Goal: Information Seeking & Learning: Learn about a topic

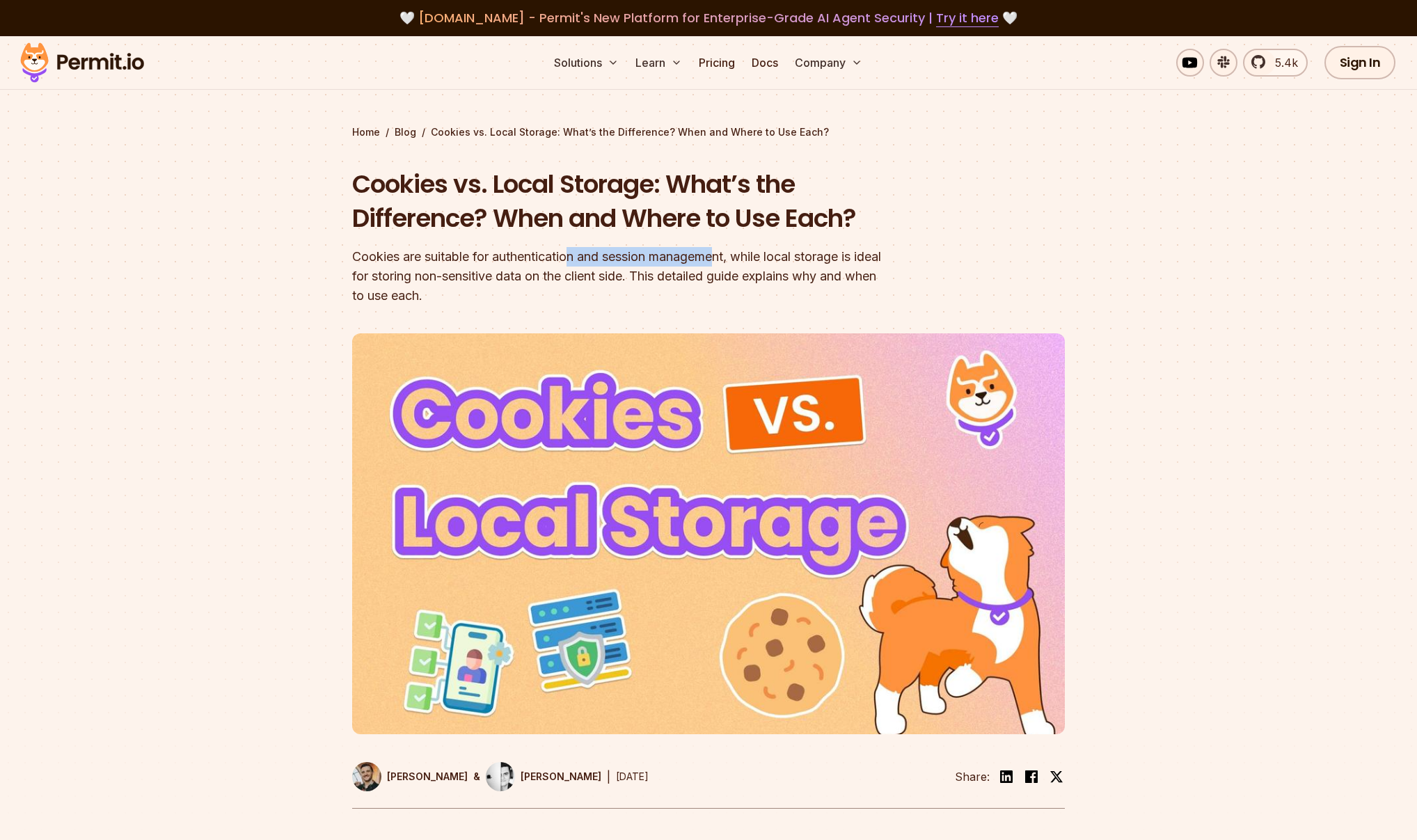
drag, startPoint x: 576, startPoint y: 251, endPoint x: 780, endPoint y: 277, distance: 205.7
click at [770, 274] on div "Cookies are suitable for authentication and session management, while local sto…" at bounding box center [619, 276] width 534 height 58
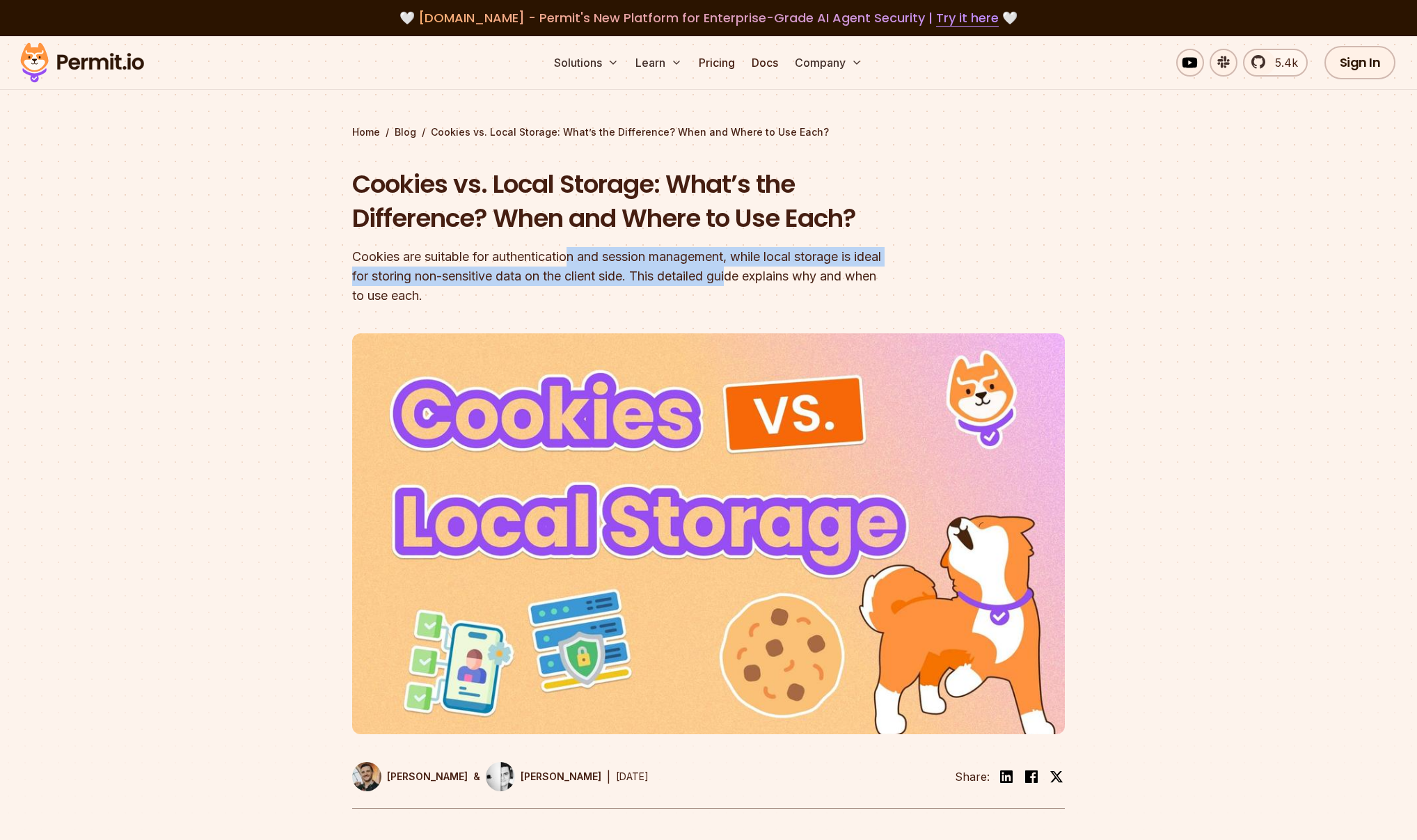
click at [780, 277] on div "Cookies are suitable for authentication and session management, while local sto…" at bounding box center [619, 276] width 534 height 58
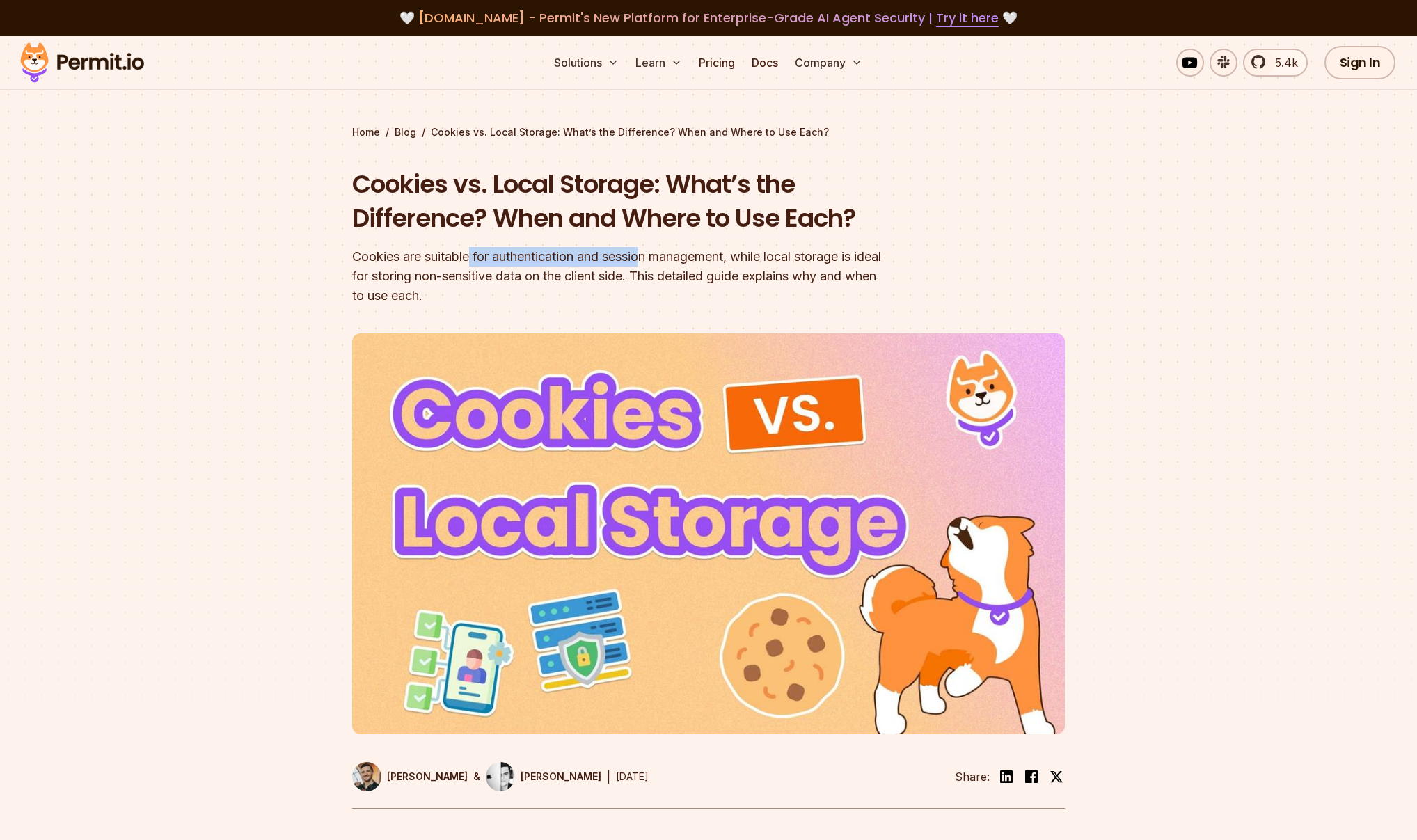
drag, startPoint x: 473, startPoint y: 262, endPoint x: 680, endPoint y: 273, distance: 207.3
click at [676, 270] on div "Cookies are suitable for authentication and session management, while local sto…" at bounding box center [619, 276] width 534 height 58
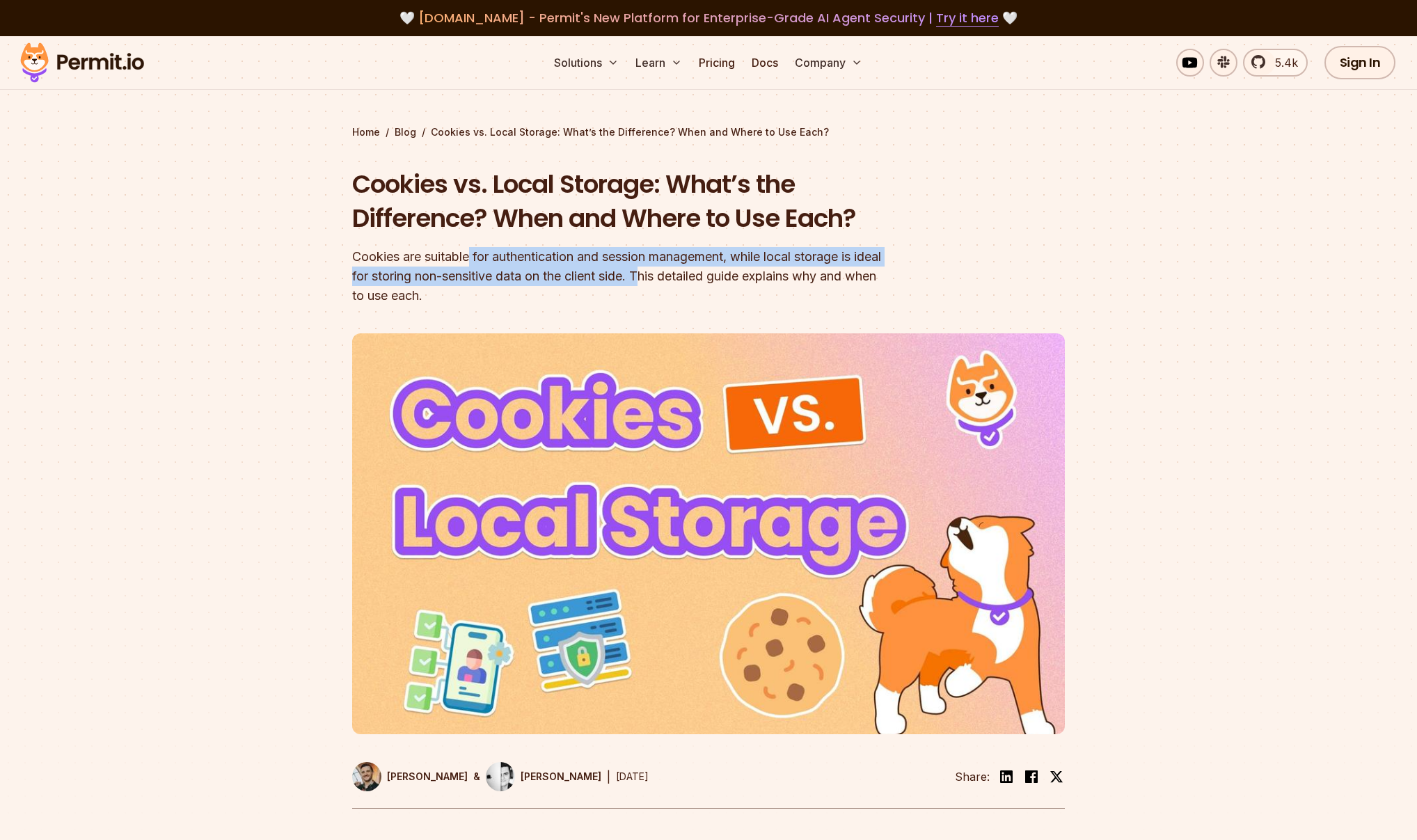
click at [680, 273] on div "Cookies are suitable for authentication and session management, while local sto…" at bounding box center [619, 276] width 534 height 58
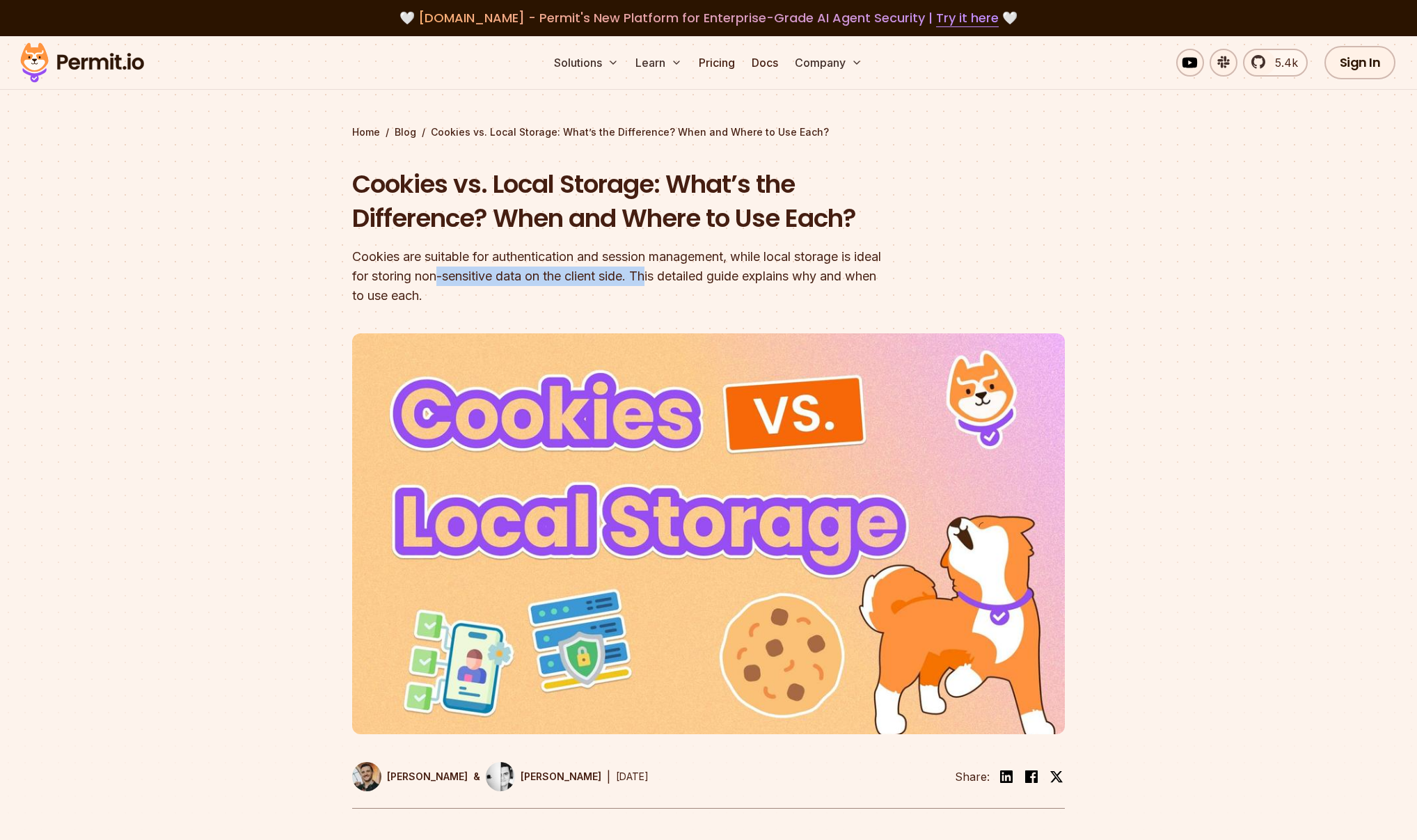
drag, startPoint x: 470, startPoint y: 270, endPoint x: 699, endPoint y: 281, distance: 229.3
click at [697, 281] on div "Cookies are suitable for authentication and session management, while local sto…" at bounding box center [619, 276] width 534 height 58
click at [699, 281] on div "Cookies are suitable for authentication and session management, while local sto…" at bounding box center [619, 276] width 534 height 58
drag, startPoint x: 535, startPoint y: 266, endPoint x: 770, endPoint y: 269, distance: 235.0
click at [765, 268] on div "Cookies are suitable for authentication and session management, while local sto…" at bounding box center [619, 276] width 534 height 58
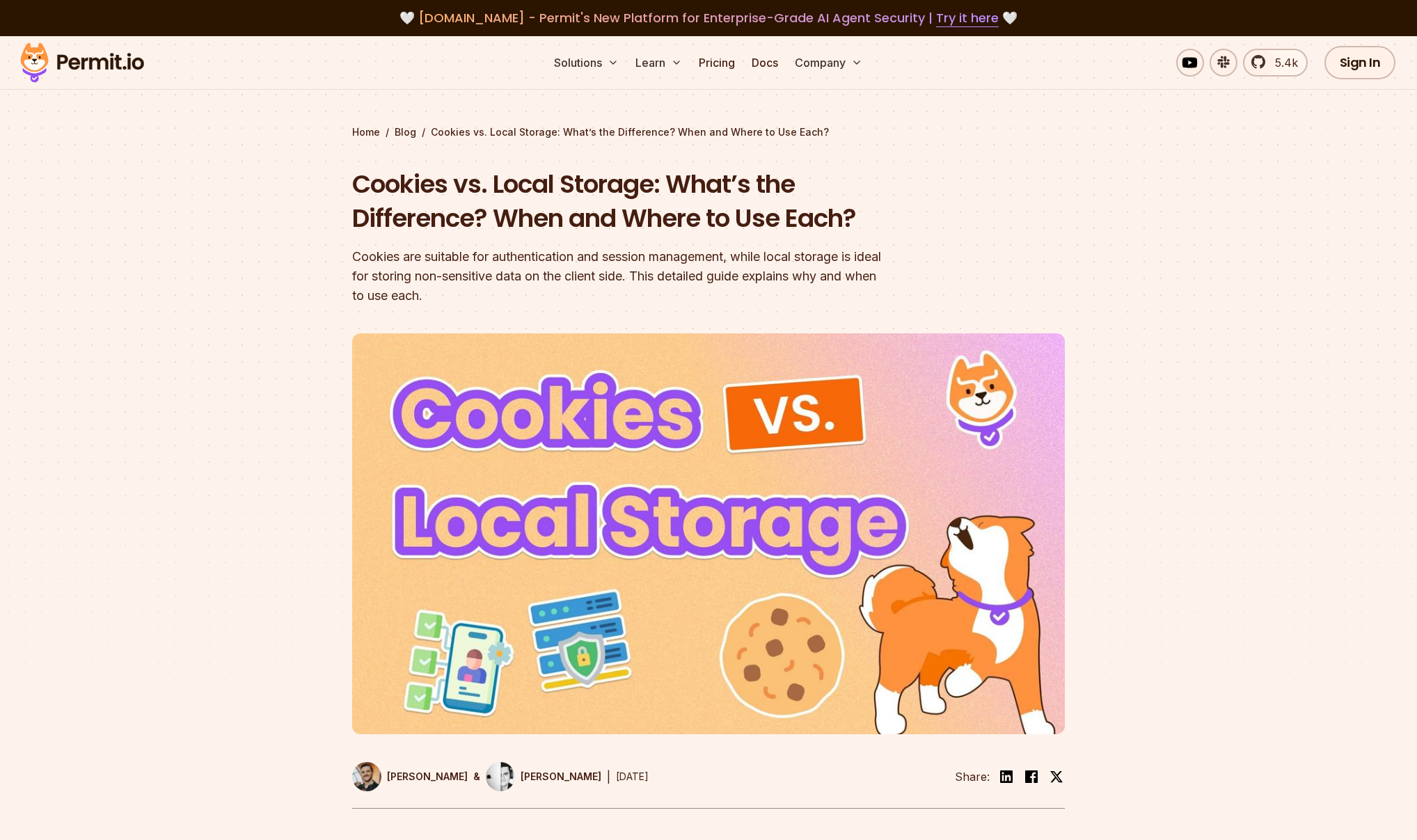
click at [770, 269] on div "Cookies are suitable for authentication and session management, while local sto…" at bounding box center [619, 276] width 534 height 58
drag, startPoint x: 660, startPoint y: 269, endPoint x: 861, endPoint y: 273, distance: 201.0
click at [854, 273] on div "Cookies are suitable for authentication and session management, while local sto…" at bounding box center [619, 276] width 534 height 58
click at [861, 273] on div "Cookies are suitable for authentication and session management, while local sto…" at bounding box center [619, 276] width 534 height 58
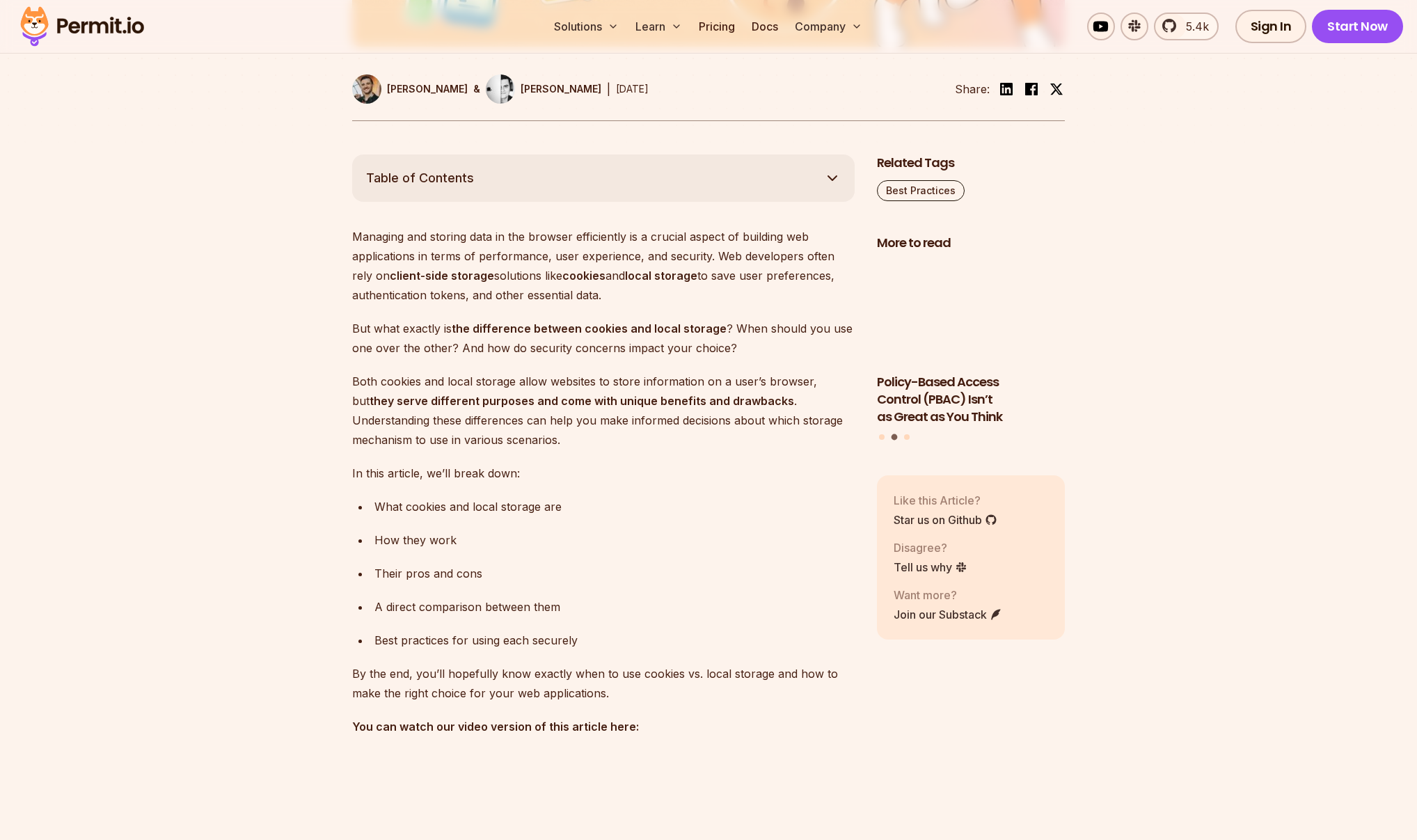
scroll to position [688, 0]
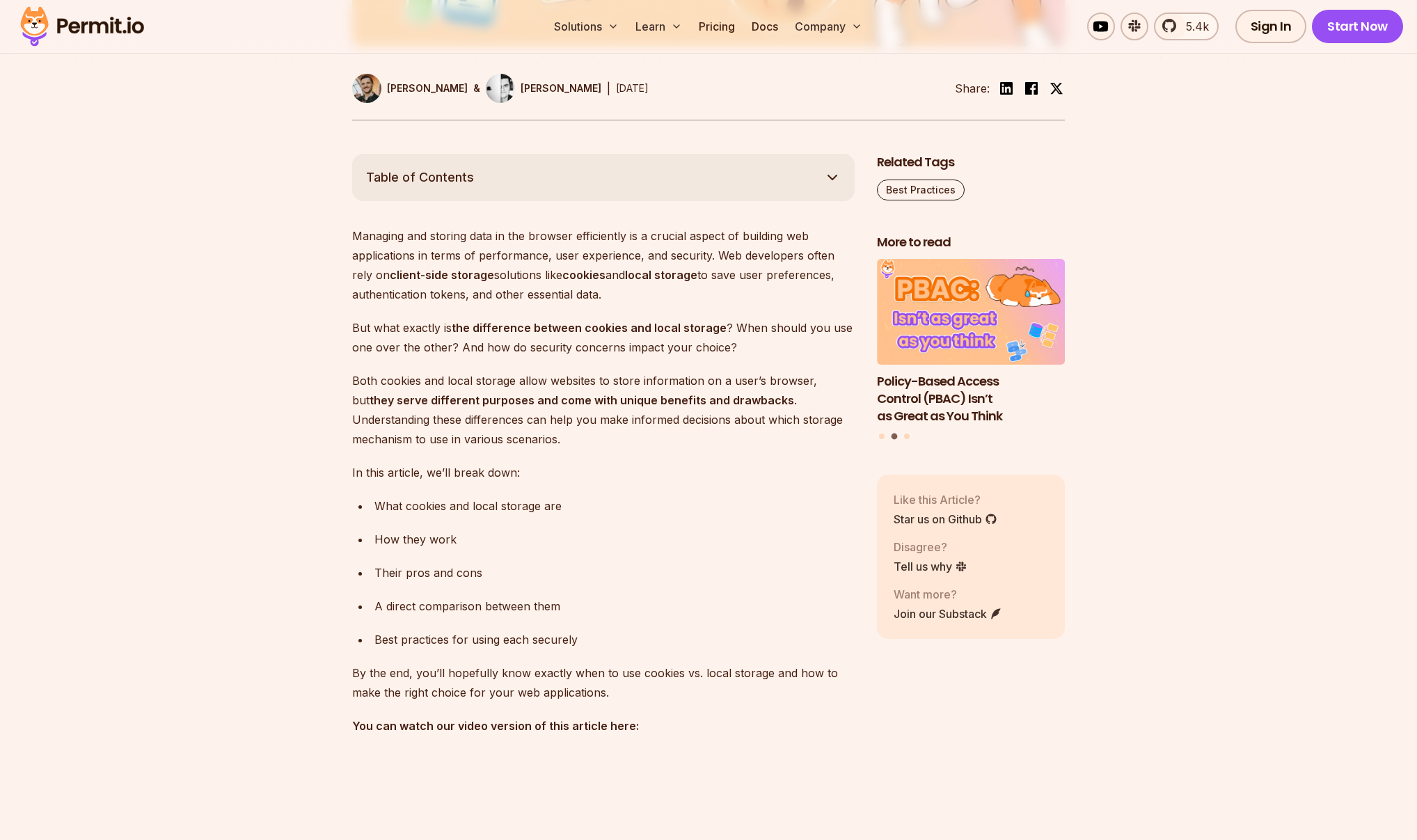
drag, startPoint x: 522, startPoint y: 239, endPoint x: 640, endPoint y: 293, distance: 129.8
click at [639, 293] on p "Managing and storing data in the browser efficiently is a crucial aspect of bui…" at bounding box center [604, 264] width 503 height 78
click at [640, 293] on p "Managing and storing data in the browser efficiently is a crucial aspect of bui…" at bounding box center [604, 264] width 503 height 78
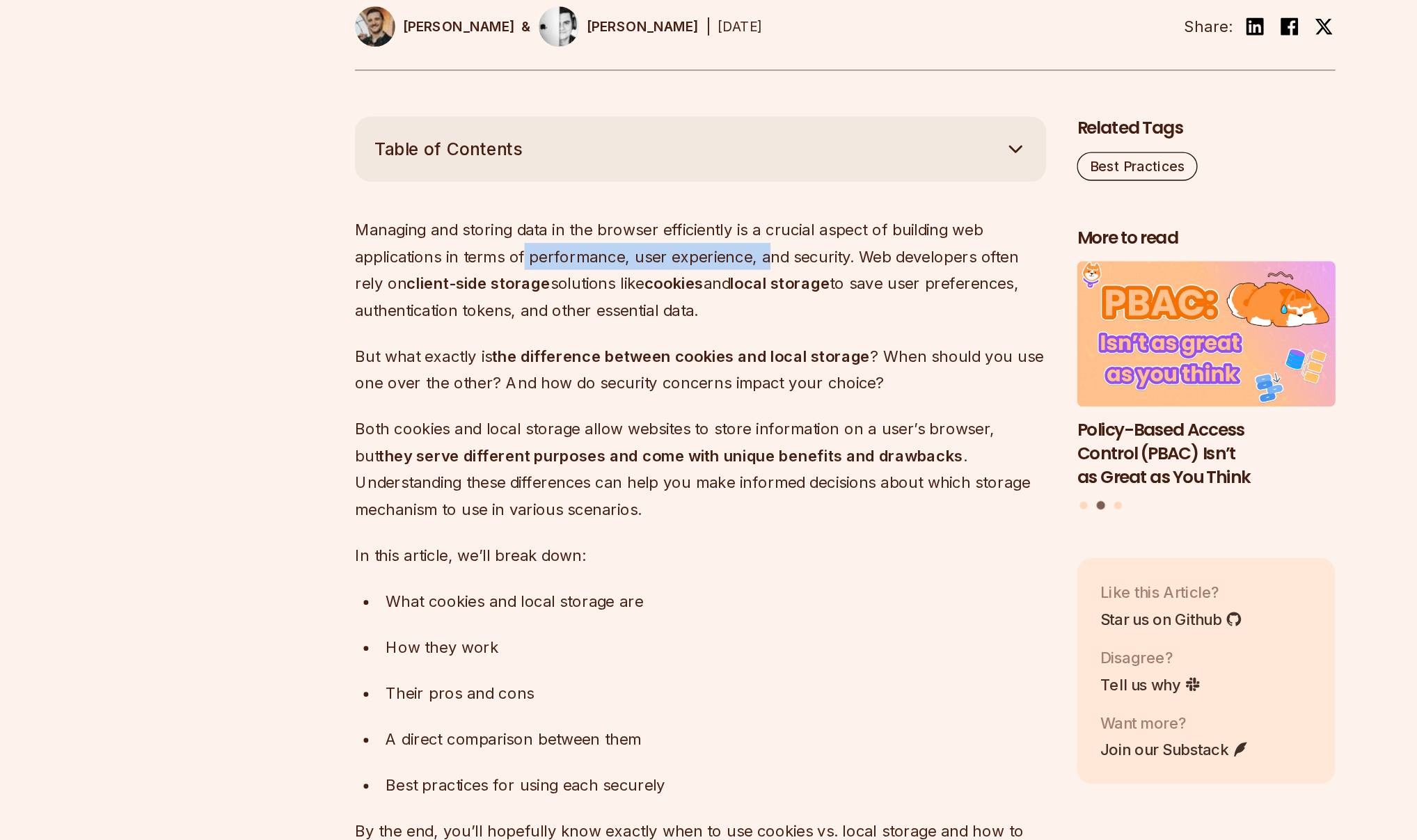
drag, startPoint x: 474, startPoint y: 258, endPoint x: 667, endPoint y: 261, distance: 193.0
click at [666, 261] on p "Managing and storing data in the browser efficiently is a crucial aspect of bui…" at bounding box center [604, 264] width 503 height 78
click at [674, 261] on p "Managing and storing data in the browser efficiently is a crucial aspect of bui…" at bounding box center [604, 264] width 503 height 78
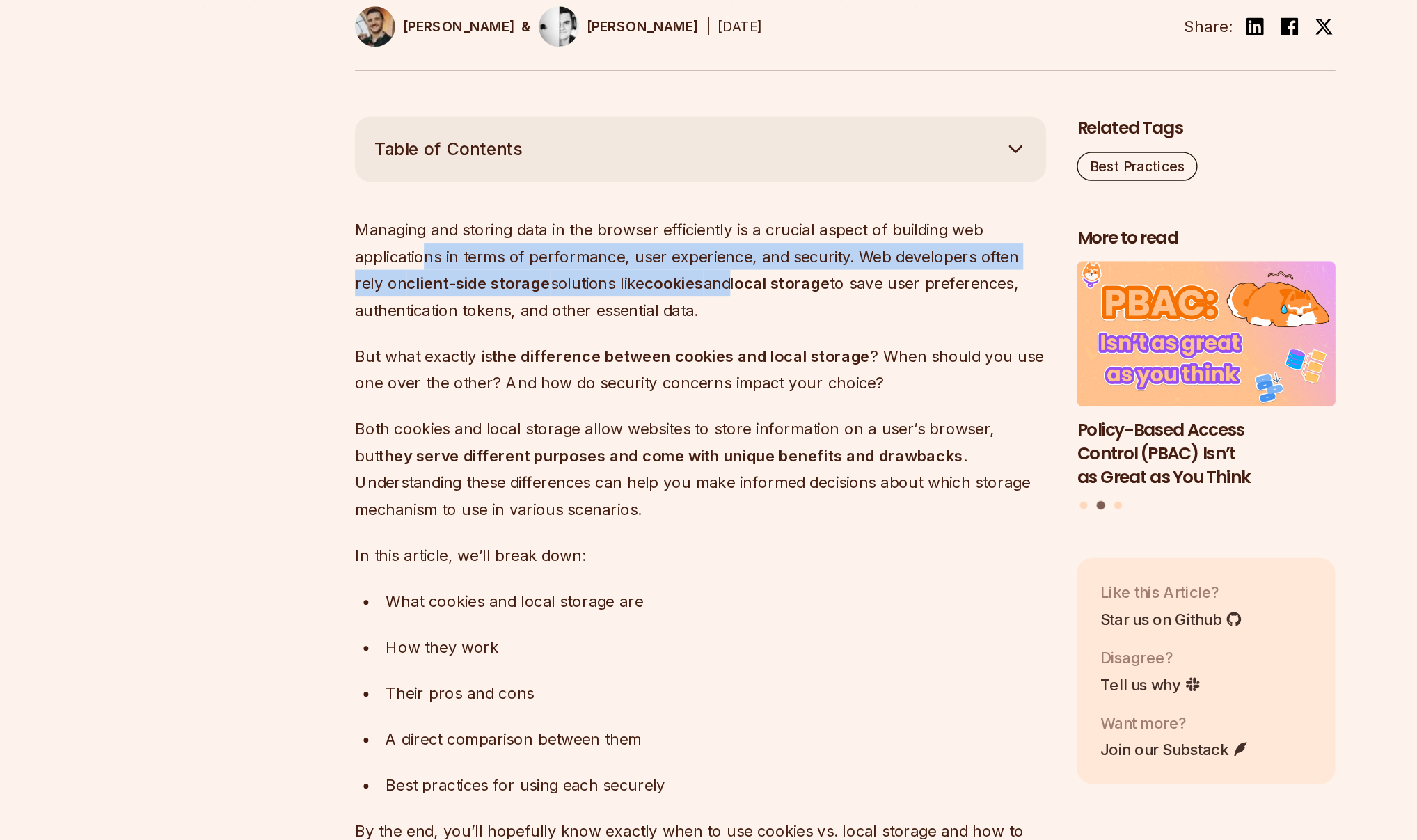
drag, startPoint x: 402, startPoint y: 261, endPoint x: 605, endPoint y: 275, distance: 203.5
click at [604, 274] on p "Managing and storing data in the browser efficiently is a crucial aspect of bui…" at bounding box center [604, 264] width 503 height 78
click at [605, 275] on p "Managing and storing data in the browser efficiently is a crucial aspect of bui…" at bounding box center [604, 264] width 503 height 78
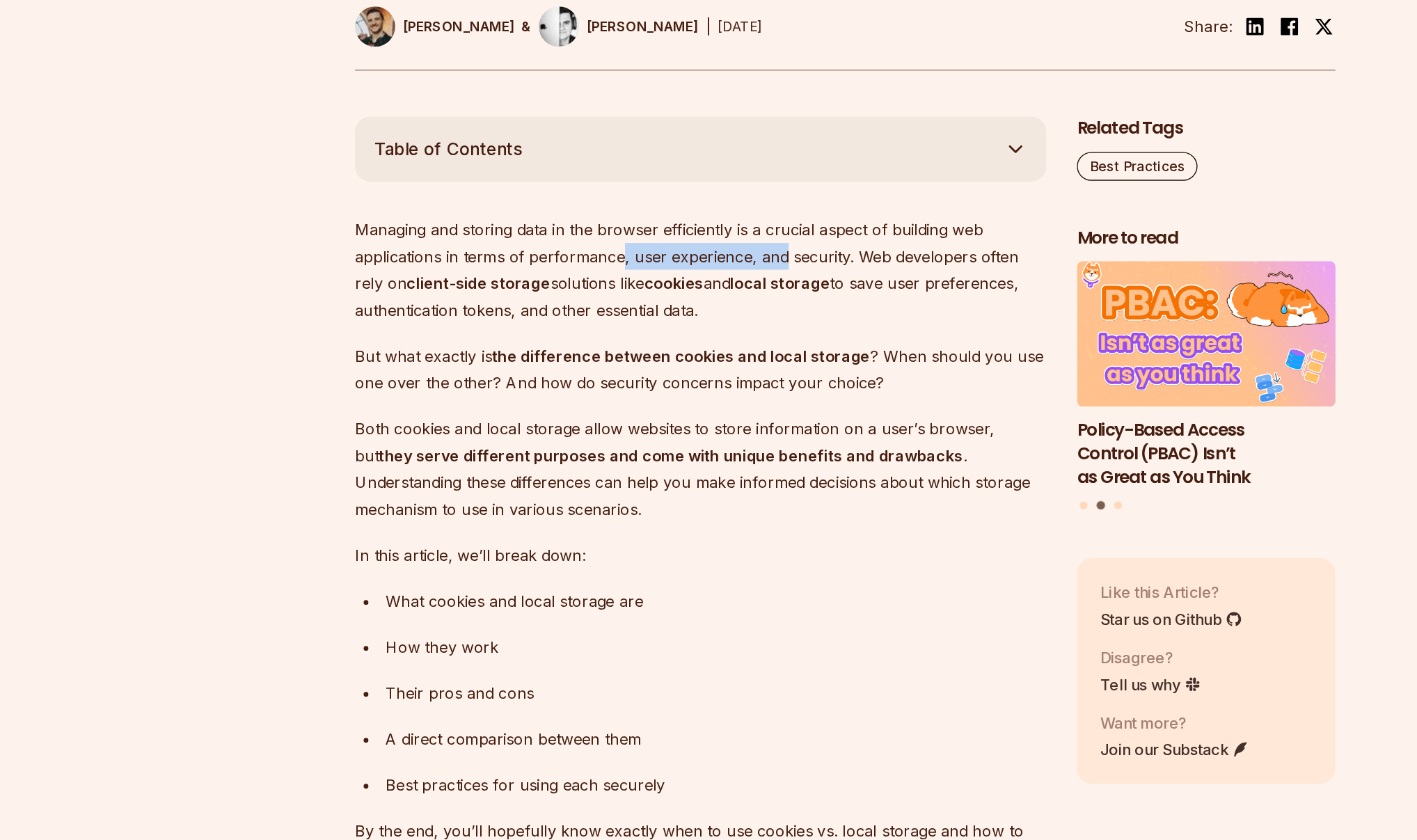
drag, startPoint x: 543, startPoint y: 264, endPoint x: 666, endPoint y: 265, distance: 123.0
click at [661, 264] on p "Managing and storing data in the browser efficiently is a crucial aspect of bui…" at bounding box center [604, 264] width 503 height 78
click at [666, 265] on p "Managing and storing data in the browser efficiently is a crucial aspect of bui…" at bounding box center [604, 264] width 503 height 78
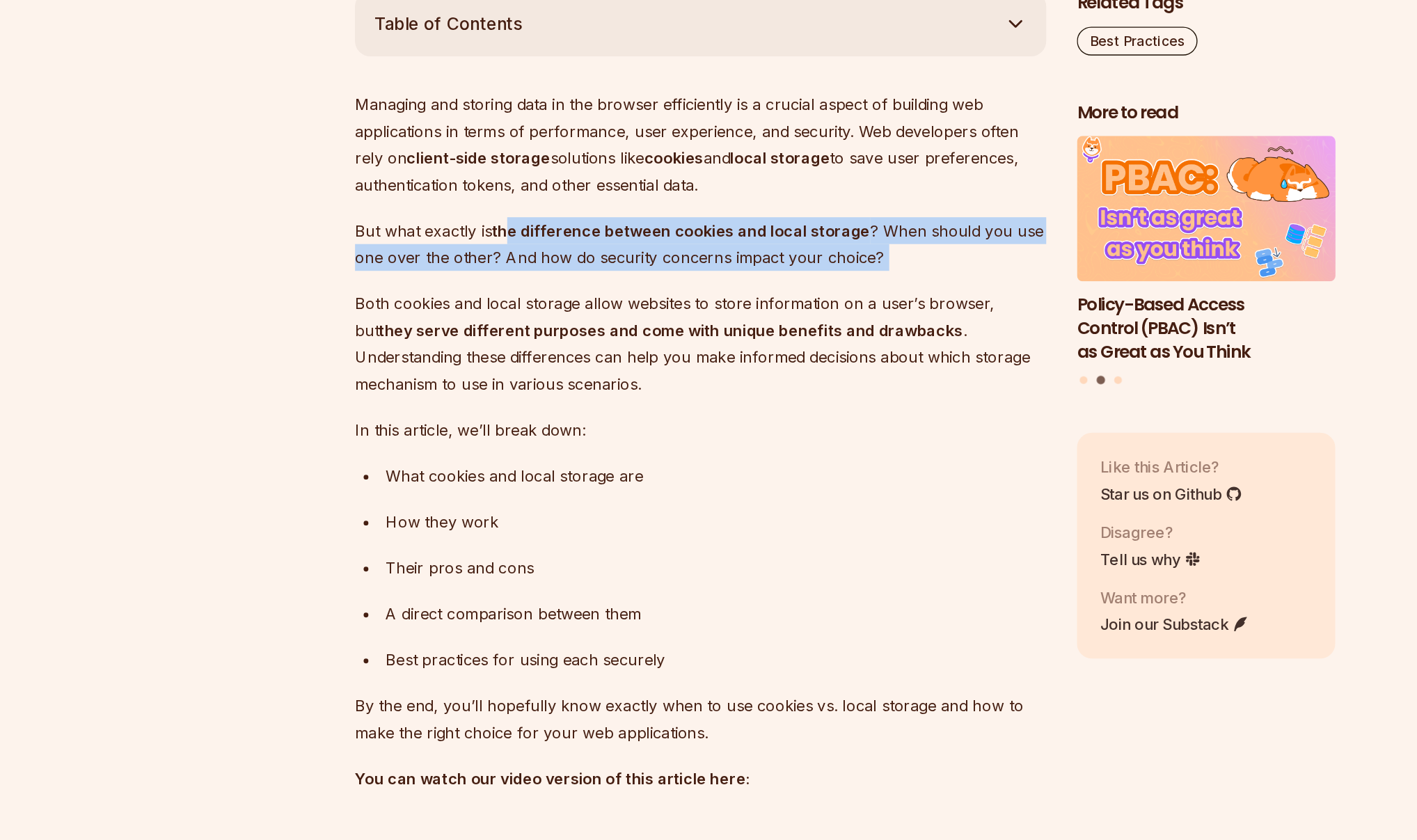
drag, startPoint x: 467, startPoint y: 320, endPoint x: 653, endPoint y: 375, distance: 194.0
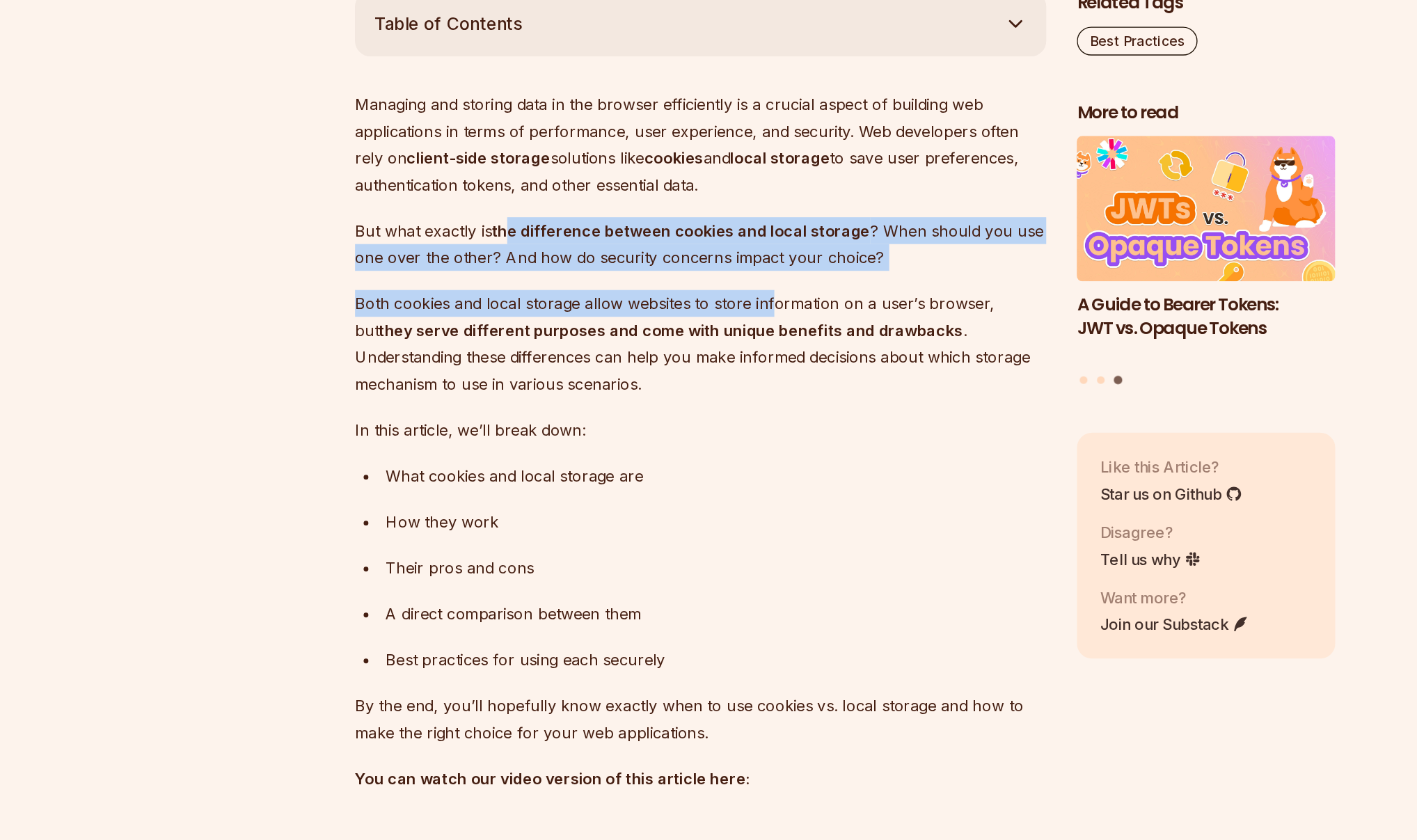
click at [653, 375] on p "Both cookies and local storage allow websites to store information on a user’s …" at bounding box center [604, 410] width 503 height 78
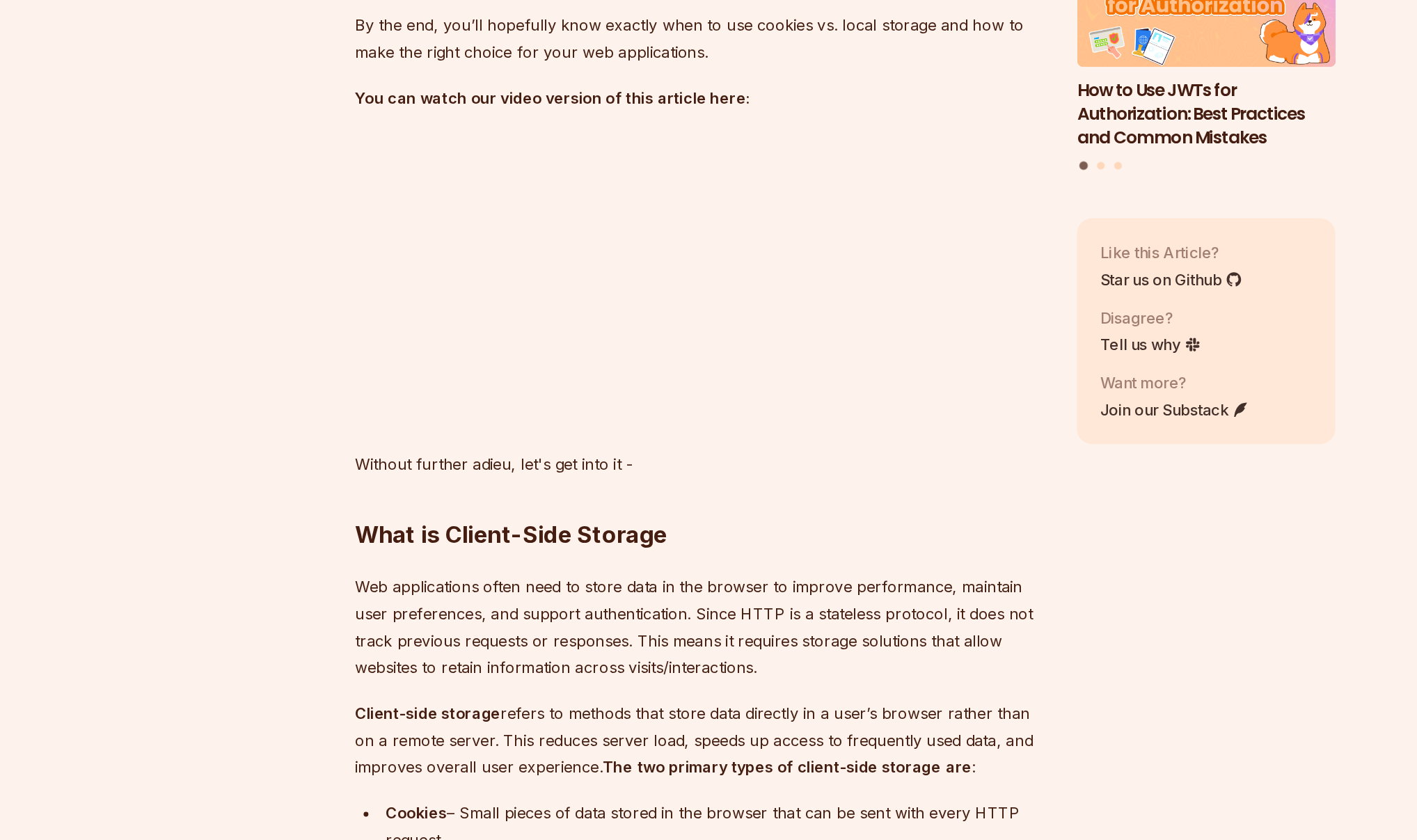
scroll to position [1316, 0]
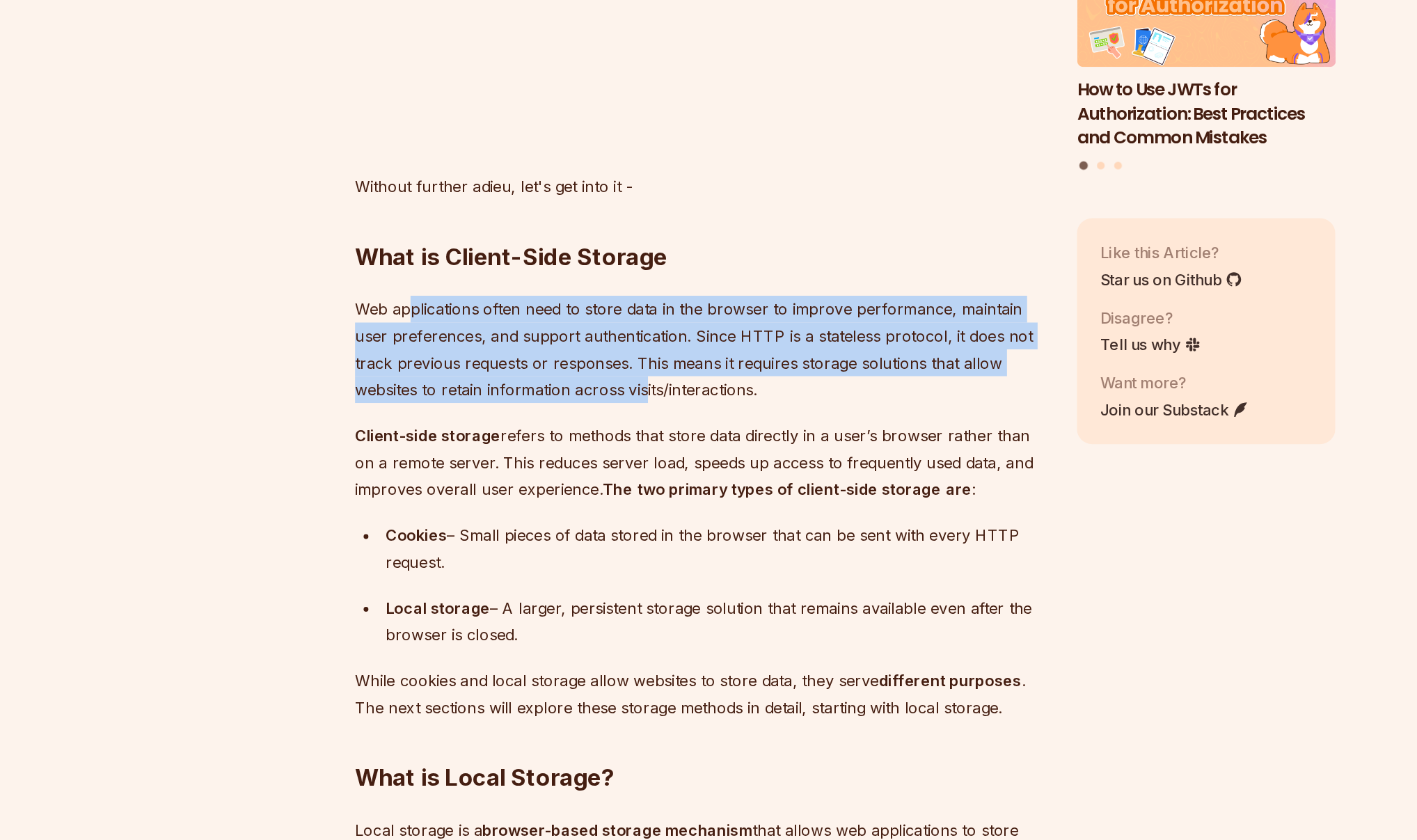
drag, startPoint x: 395, startPoint y: 450, endPoint x: 577, endPoint y: 510, distance: 191.6
click at [567, 507] on p "Web applications often need to store data in the browser to improve performance…" at bounding box center [604, 483] width 503 height 78
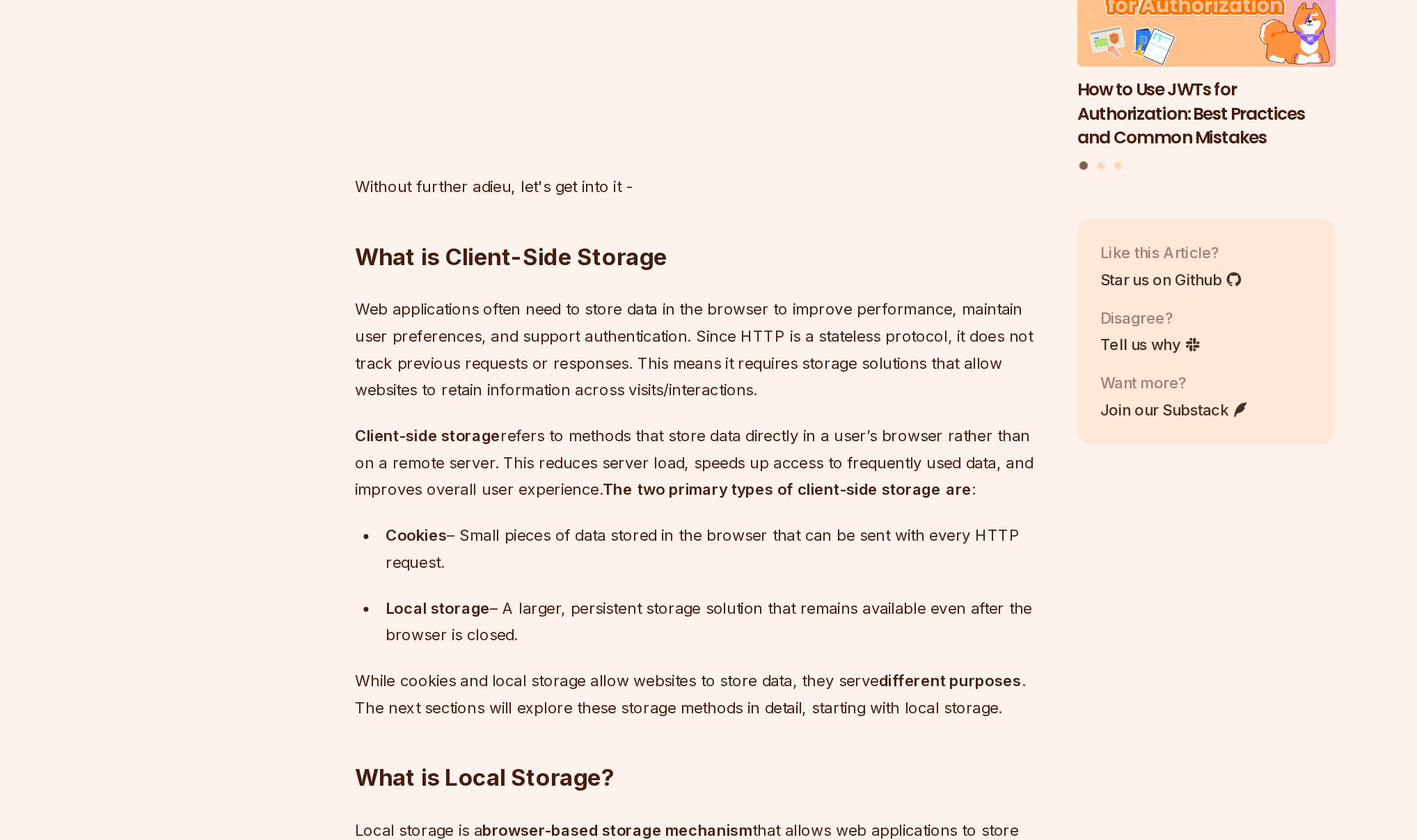
click at [577, 510] on p "Web applications often need to store data in the browser to improve performance…" at bounding box center [604, 483] width 503 height 78
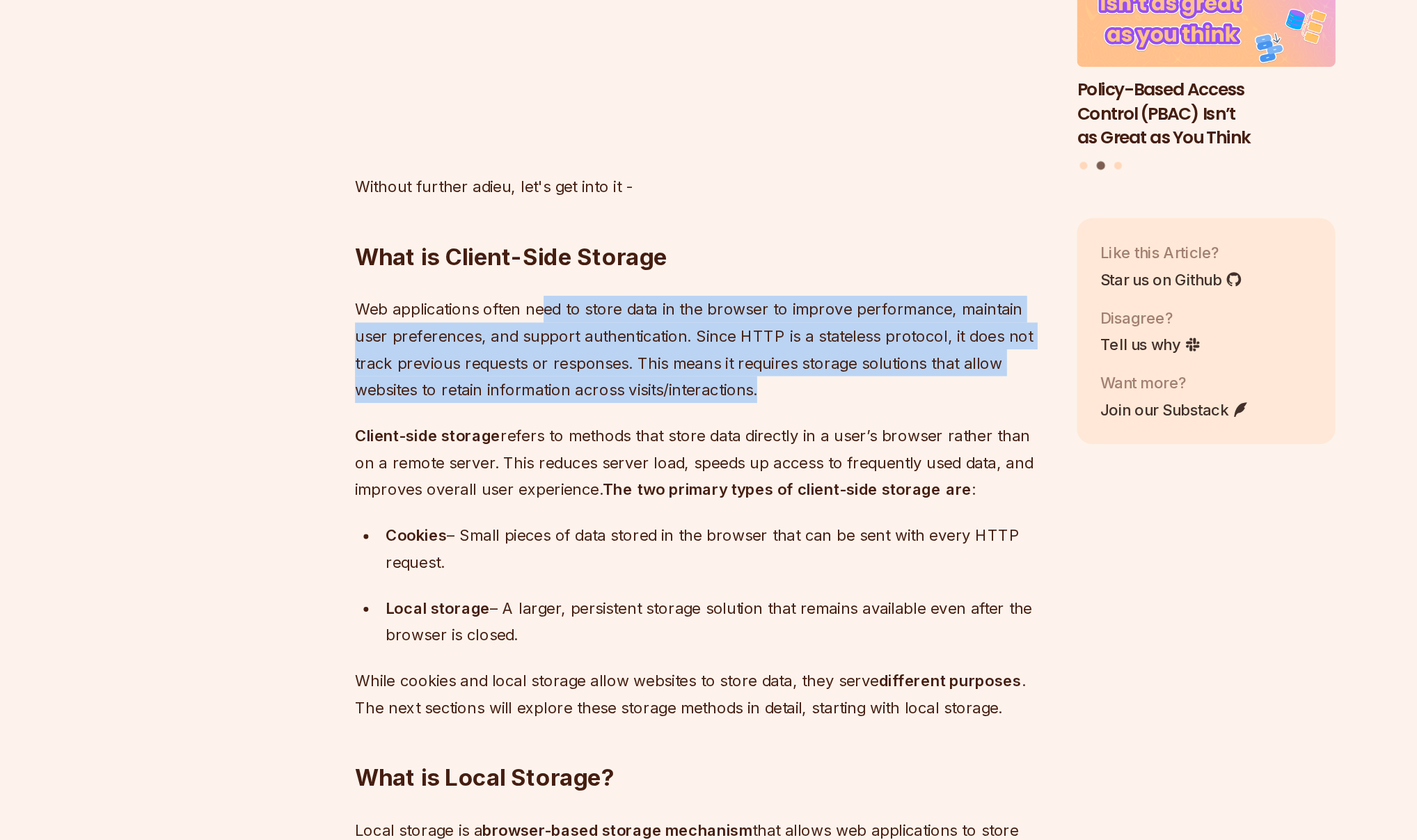
drag, startPoint x: 487, startPoint y: 450, endPoint x: 669, endPoint y: 519, distance: 194.6
click at [662, 514] on p "Web applications often need to store data in the browser to improve performance…" at bounding box center [604, 483] width 503 height 78
click at [669, 519] on p "Web applications often need to store data in the browser to improve performance…" at bounding box center [604, 483] width 503 height 78
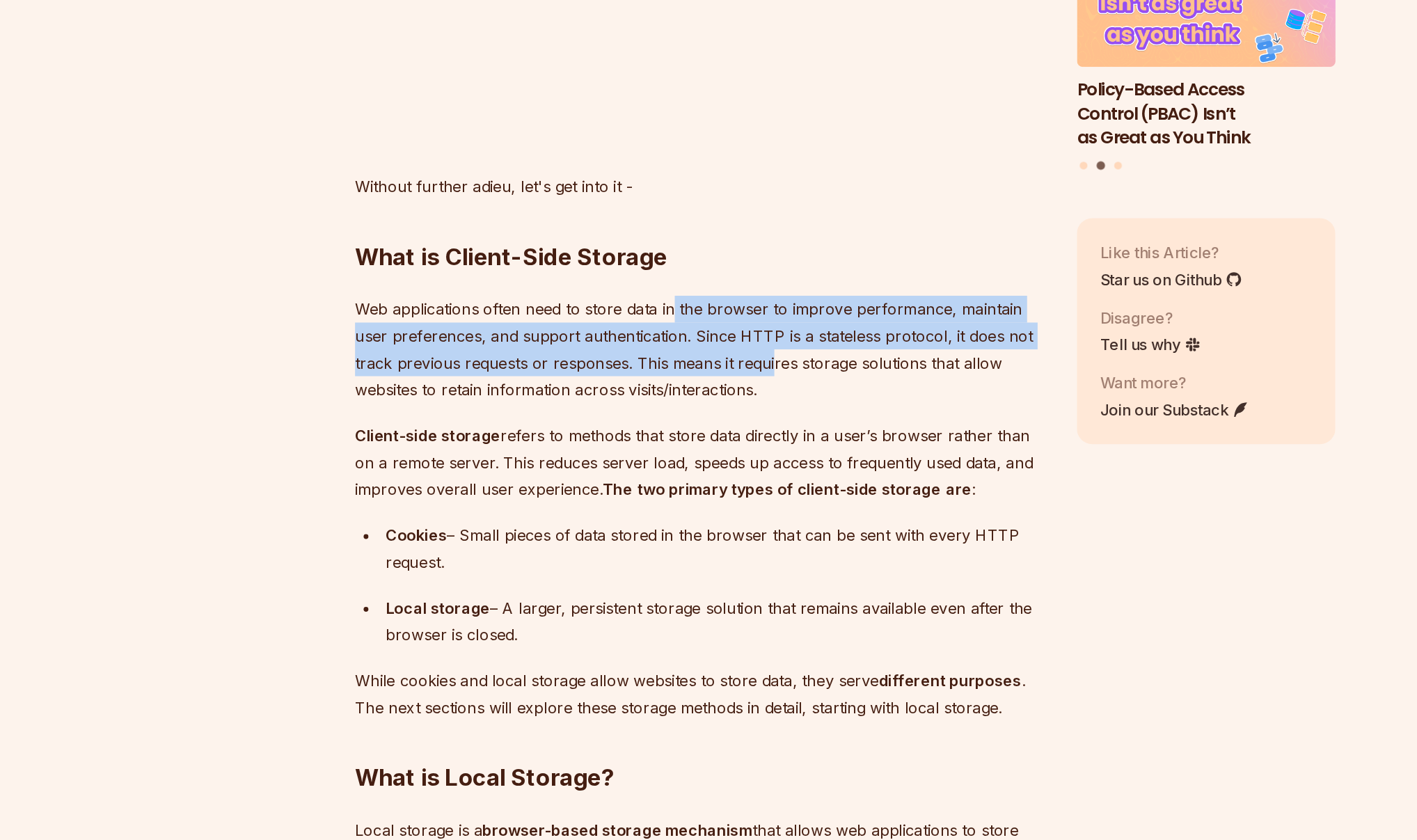
drag, startPoint x: 584, startPoint y: 456, endPoint x: 679, endPoint y: 516, distance: 112.4
click at [670, 510] on p "Web applications often need to store data in the browser to improve performance…" at bounding box center [604, 483] width 503 height 78
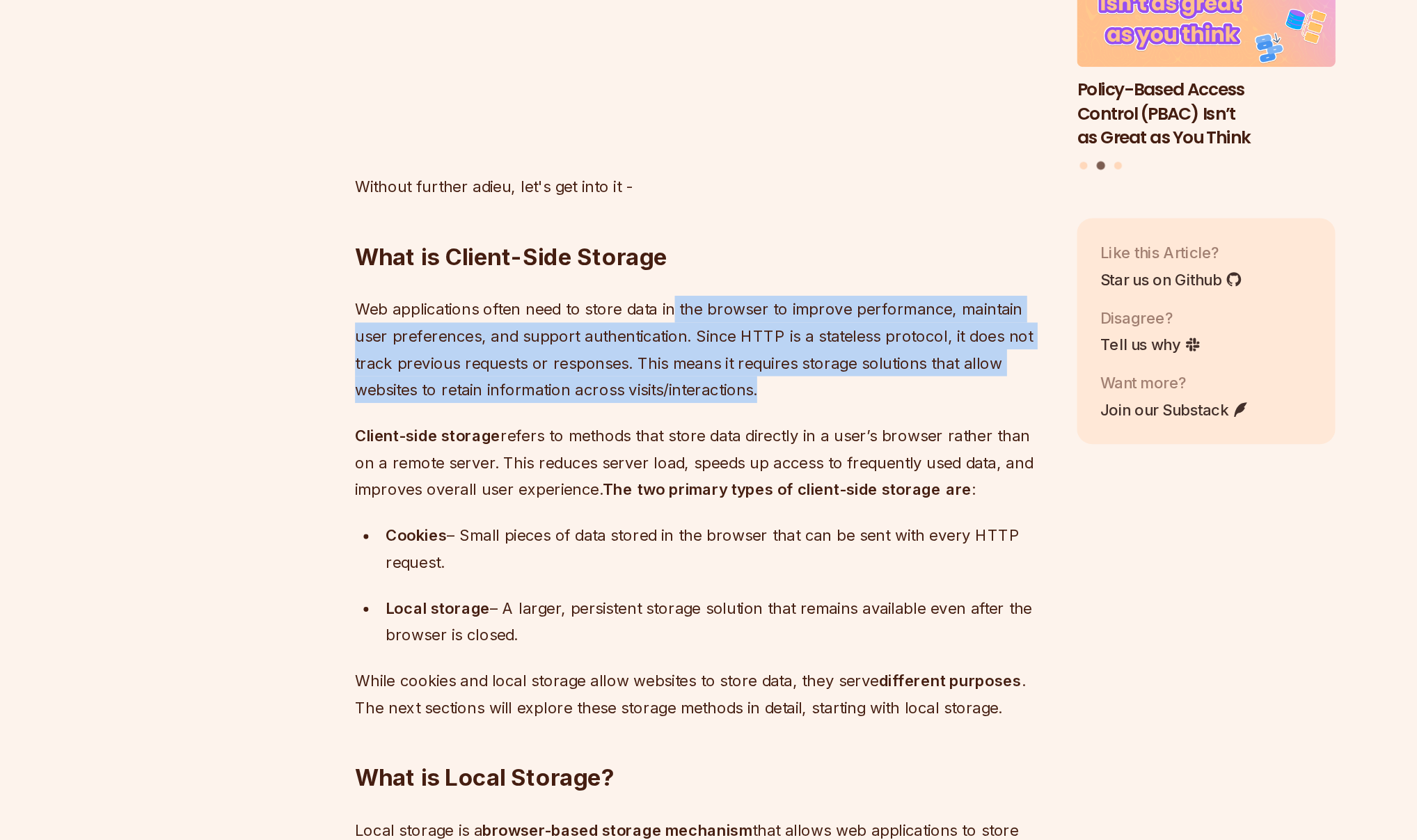
click at [679, 516] on p "Web applications often need to store data in the browser to improve performance…" at bounding box center [604, 483] width 503 height 78
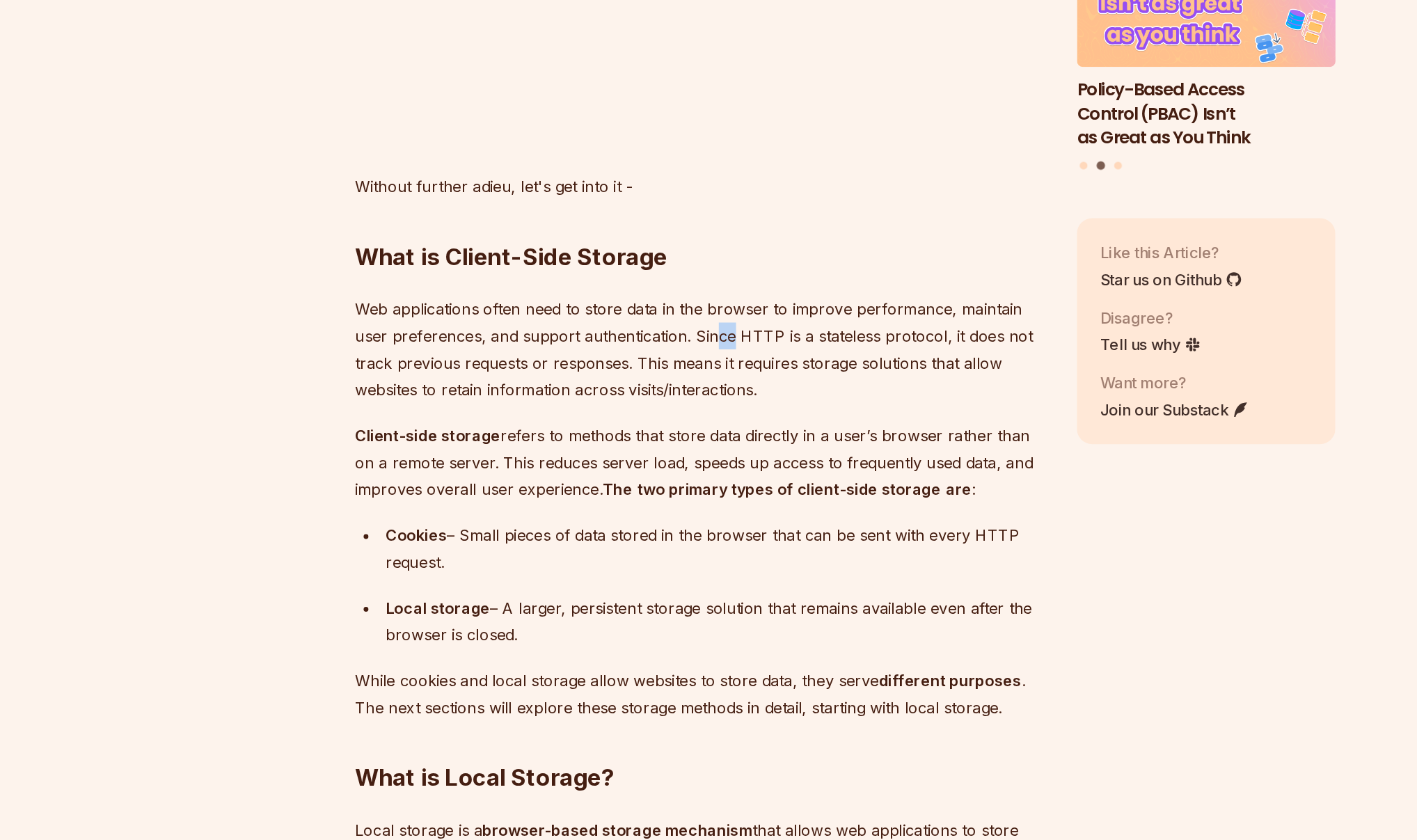
drag, startPoint x: 609, startPoint y: 470, endPoint x: 667, endPoint y: 503, distance: 66.7
click at [626, 480] on p "Web applications often need to store data in the browser to improve performance…" at bounding box center [604, 483] width 503 height 78
click at [667, 503] on p "Web applications often need to store data in the browser to improve performance…" at bounding box center [604, 483] width 503 height 78
click at [539, 467] on p "Web applications often need to store data in the browser to improve performance…" at bounding box center [604, 483] width 503 height 78
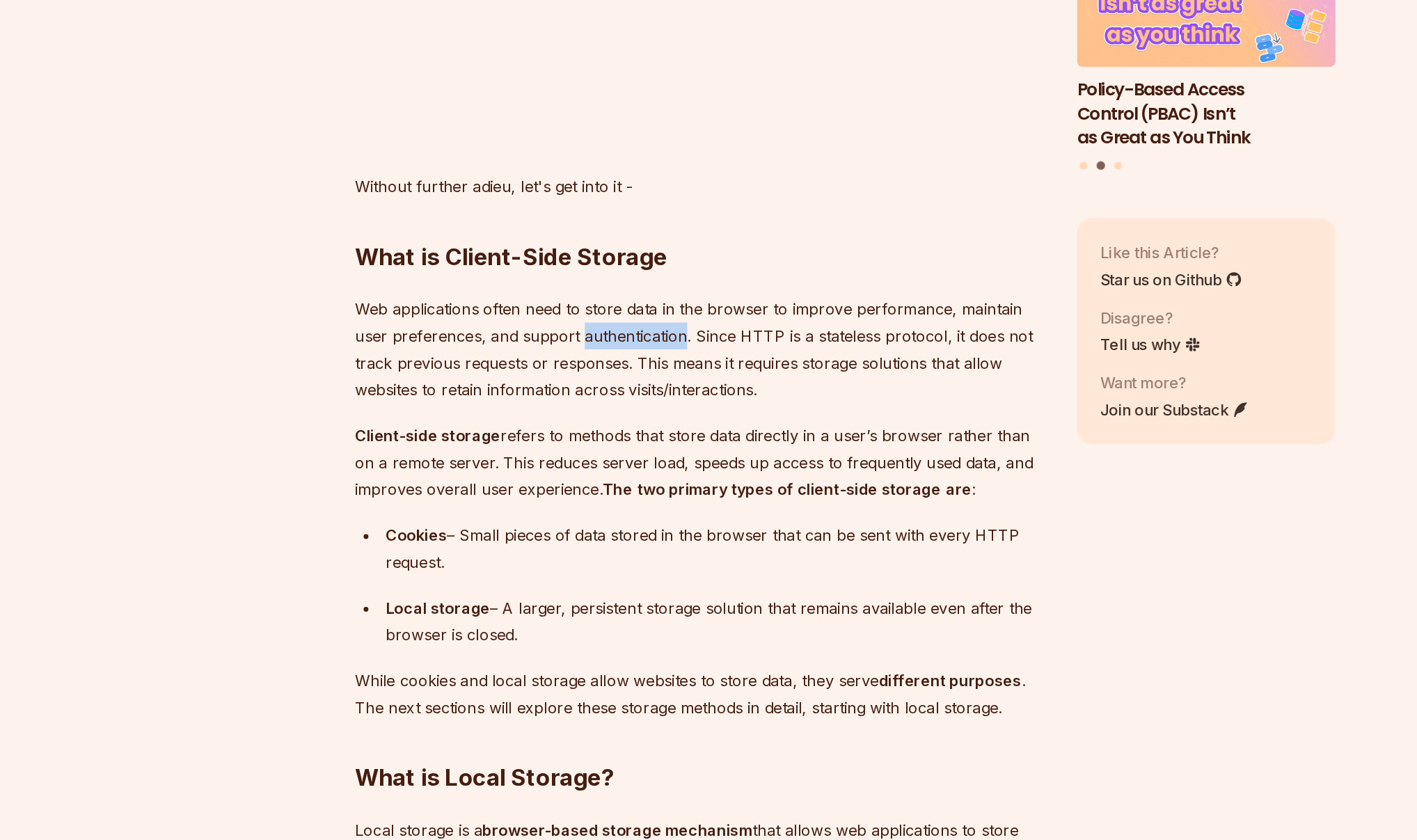
click at [539, 467] on p "Web applications often need to store data in the browser to improve performance…" at bounding box center [604, 483] width 503 height 78
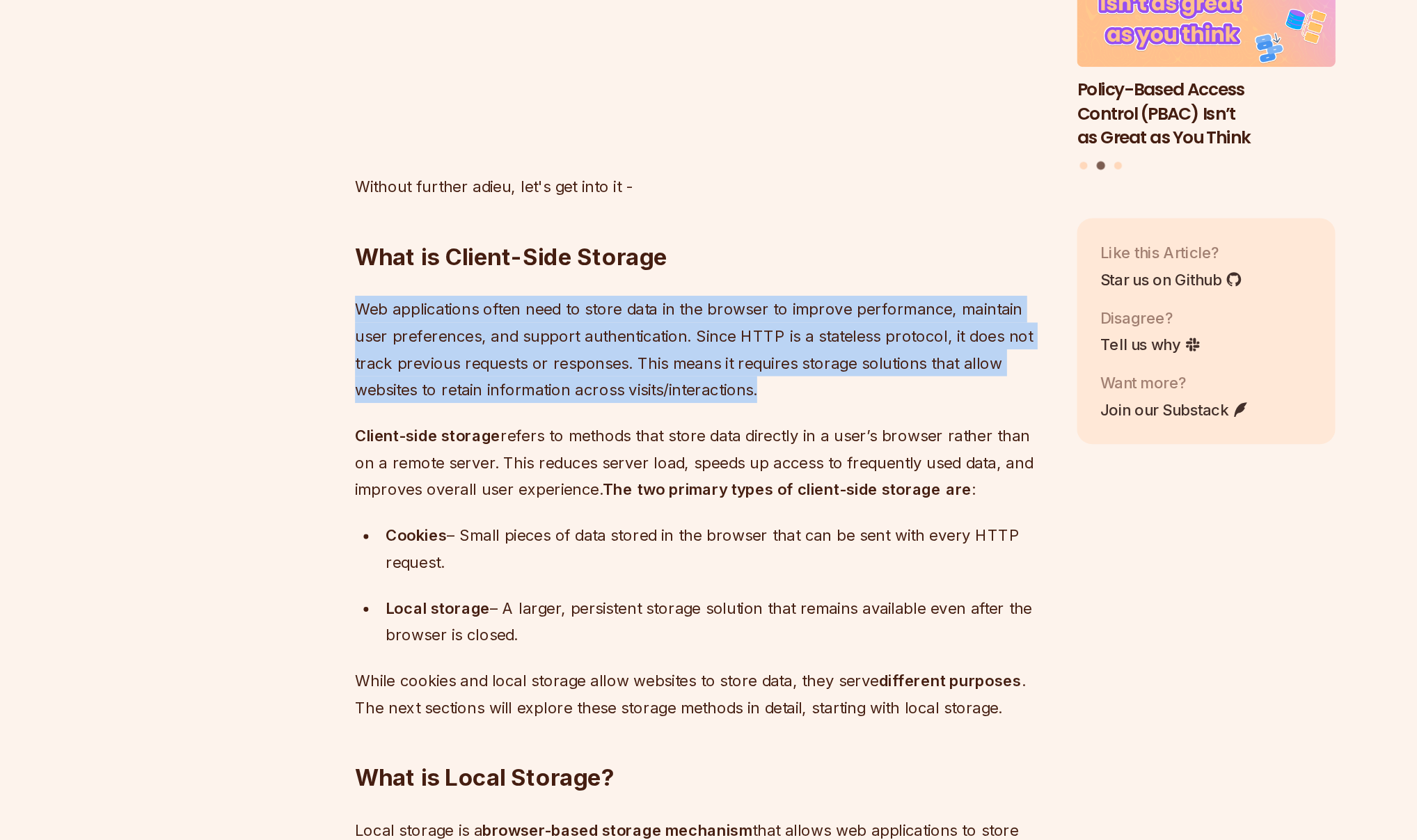
click at [560, 469] on p "Web applications often need to store data in the browser to improve performance…" at bounding box center [604, 483] width 503 height 78
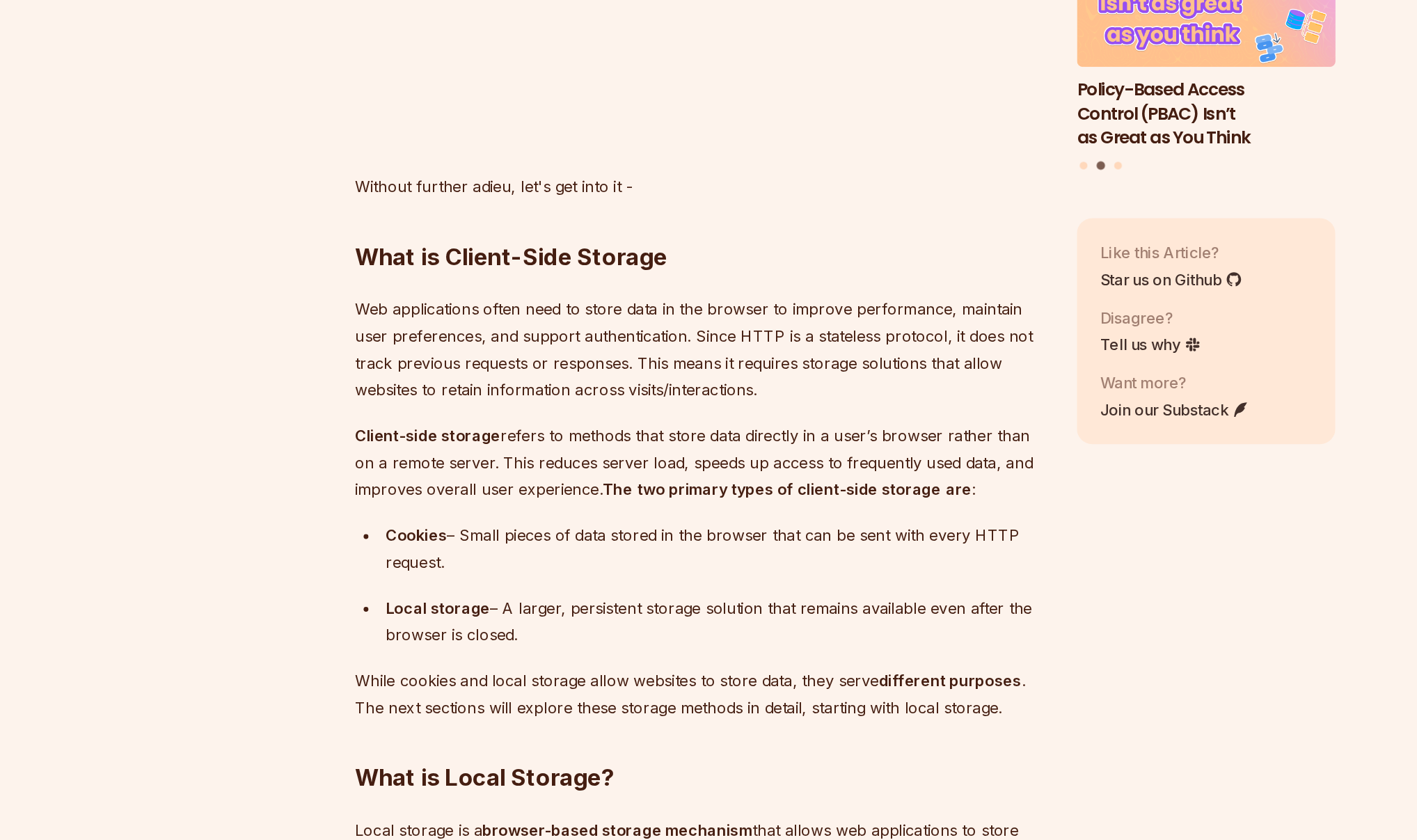
click at [560, 469] on p "Web applications often need to store data in the browser to improve performance…" at bounding box center [604, 483] width 503 height 78
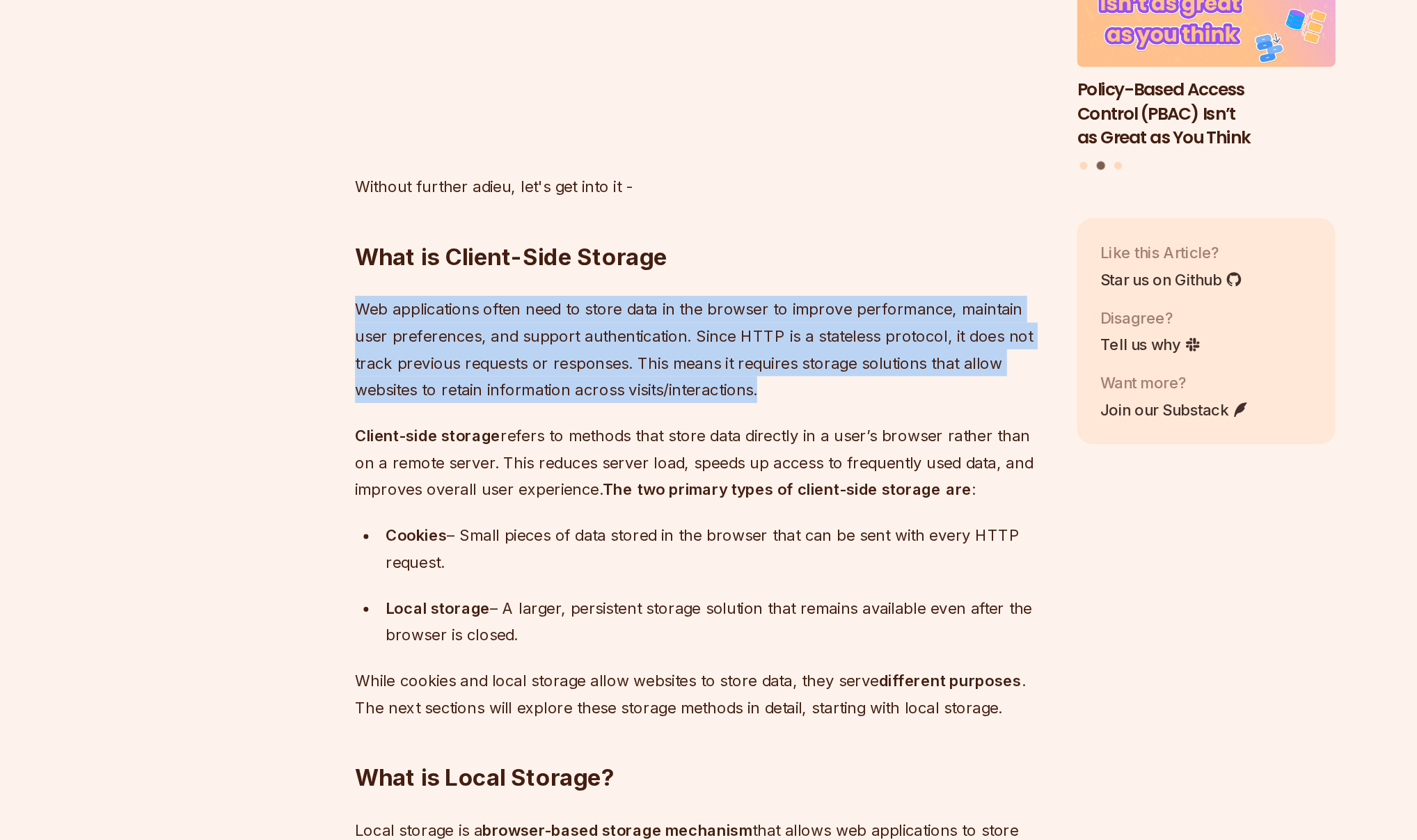
click at [581, 470] on p "Web applications often need to store data in the browser to improve performance…" at bounding box center [604, 483] width 503 height 78
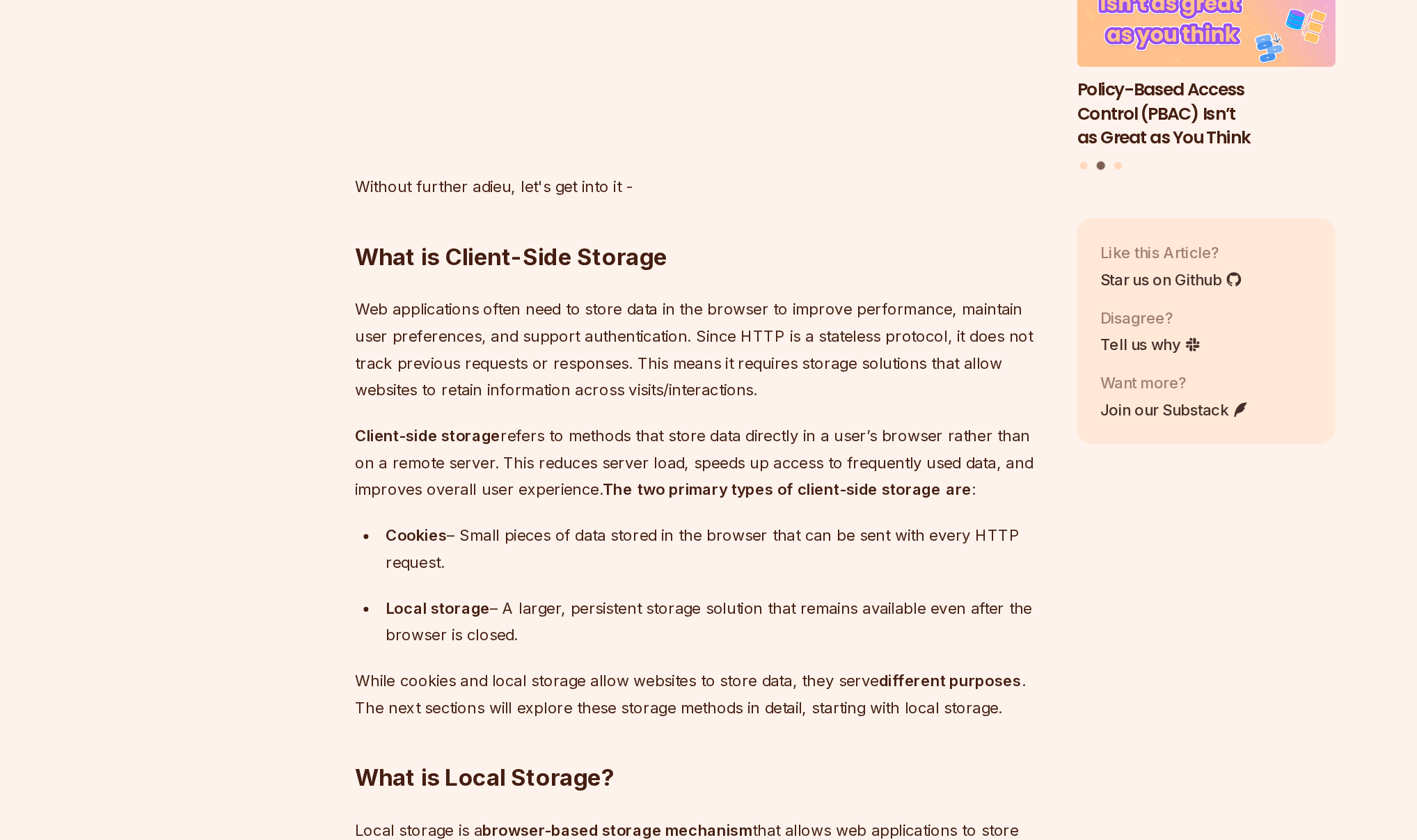
click at [581, 470] on p "Web applications often need to store data in the browser to improve performance…" at bounding box center [604, 483] width 503 height 78
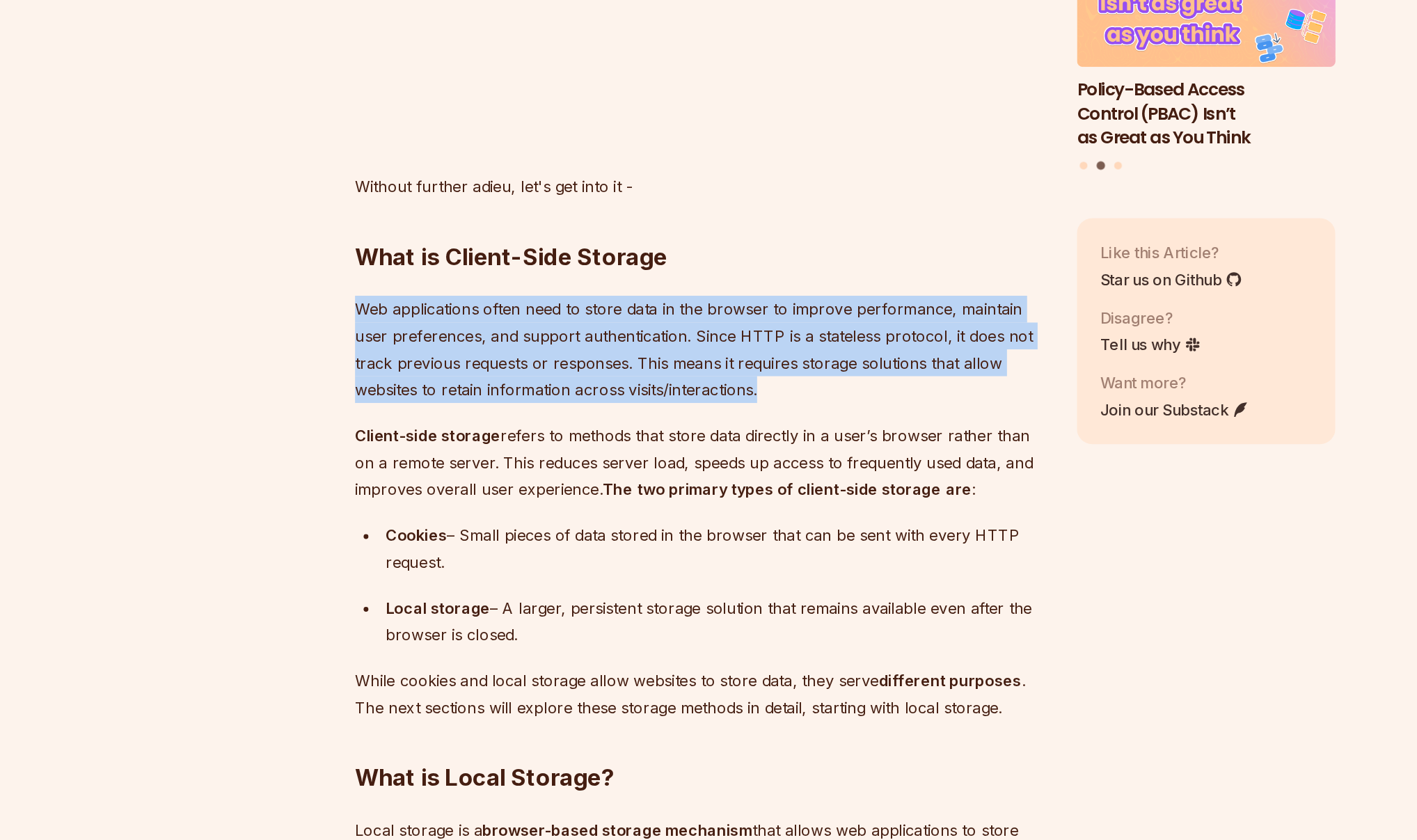
click at [607, 471] on p "Web applications often need to store data in the browser to improve performance…" at bounding box center [604, 483] width 503 height 78
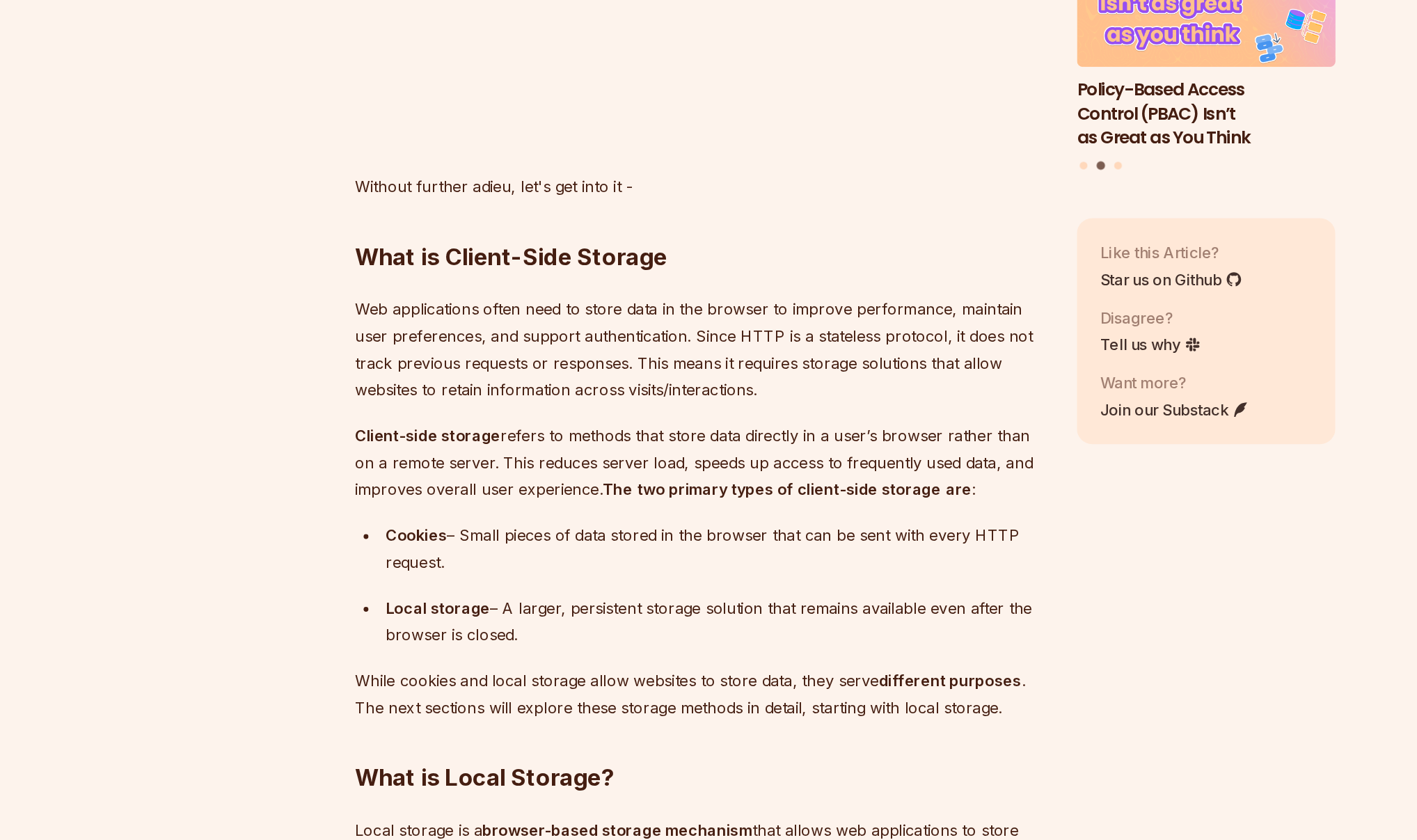
click at [607, 471] on p "Web applications often need to store data in the browser to improve performance…" at bounding box center [604, 483] width 503 height 78
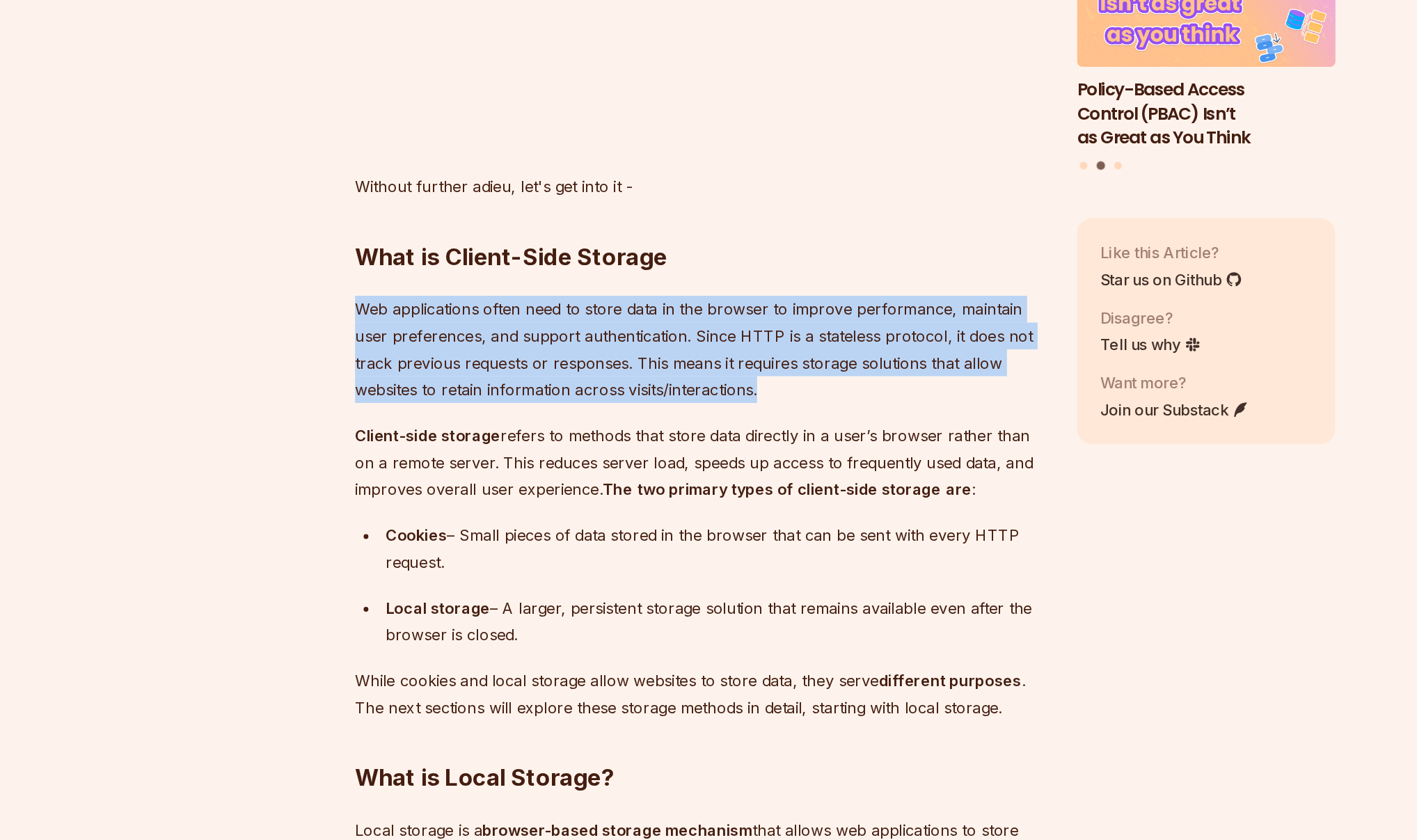
click at [631, 472] on p "Web applications often need to store data in the browser to improve performance…" at bounding box center [604, 483] width 503 height 78
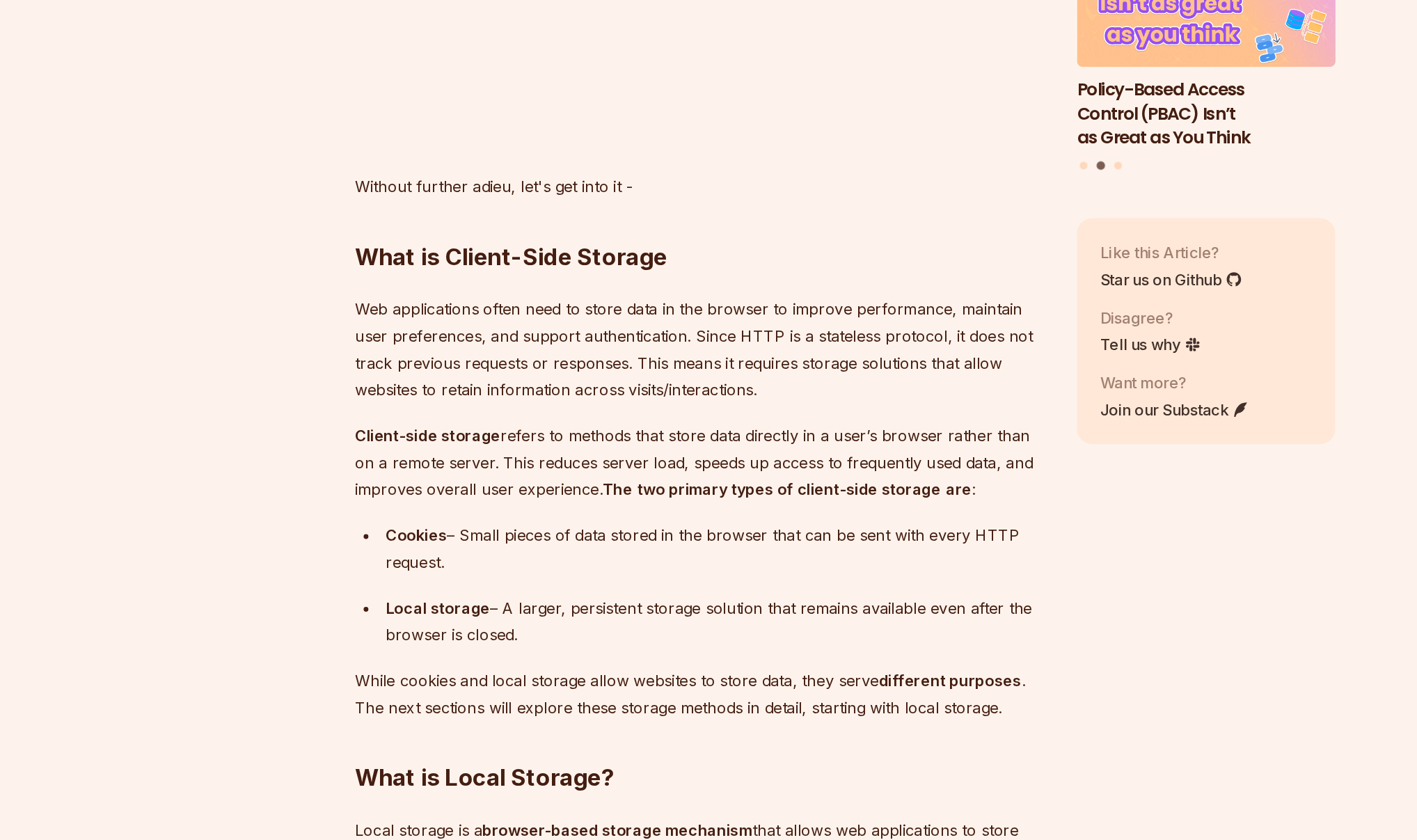
click at [631, 472] on p "Web applications often need to store data in the browser to improve performance…" at bounding box center [604, 483] width 503 height 78
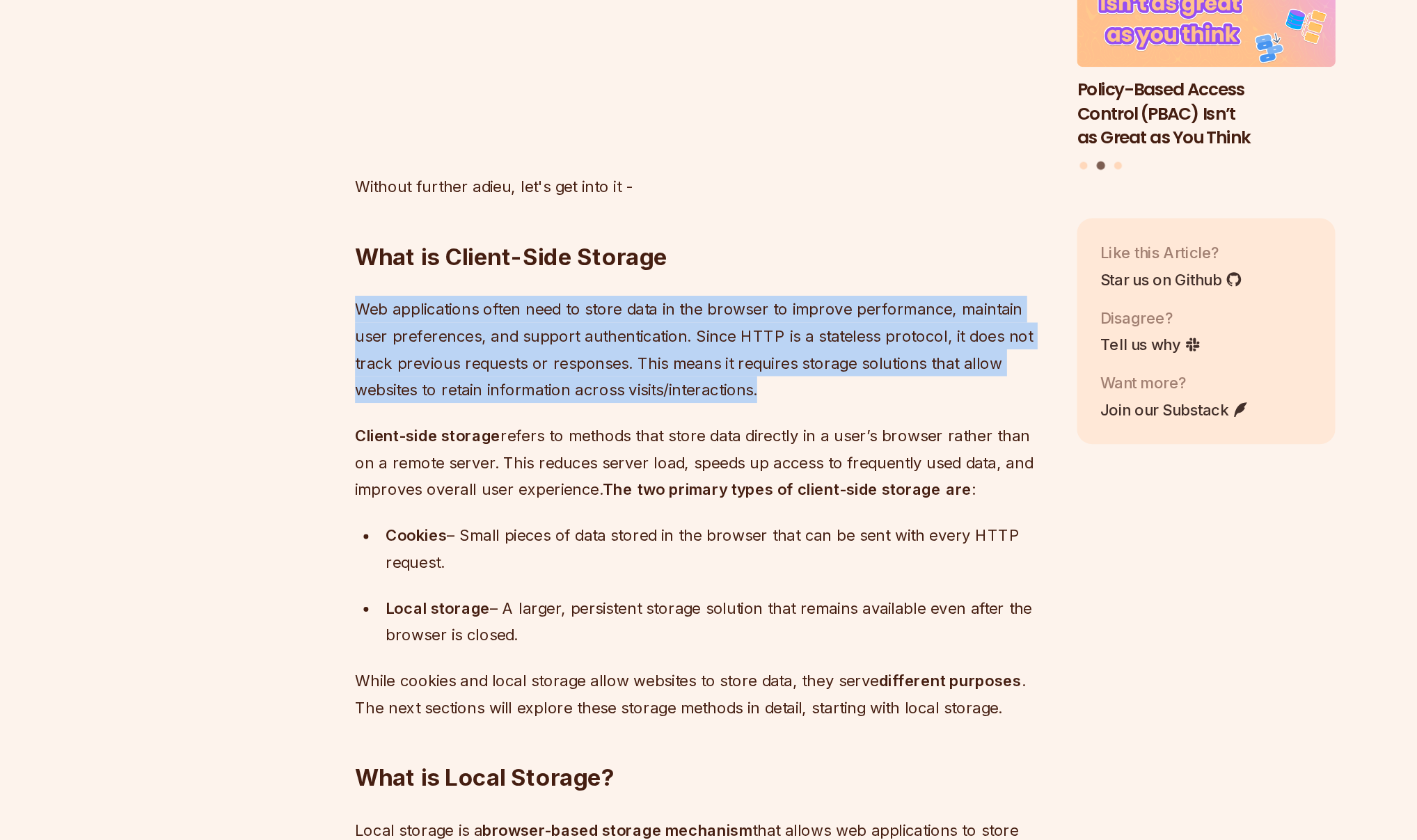
click at [535, 466] on p "Web applications often need to store data in the browser to improve performance…" at bounding box center [604, 483] width 503 height 78
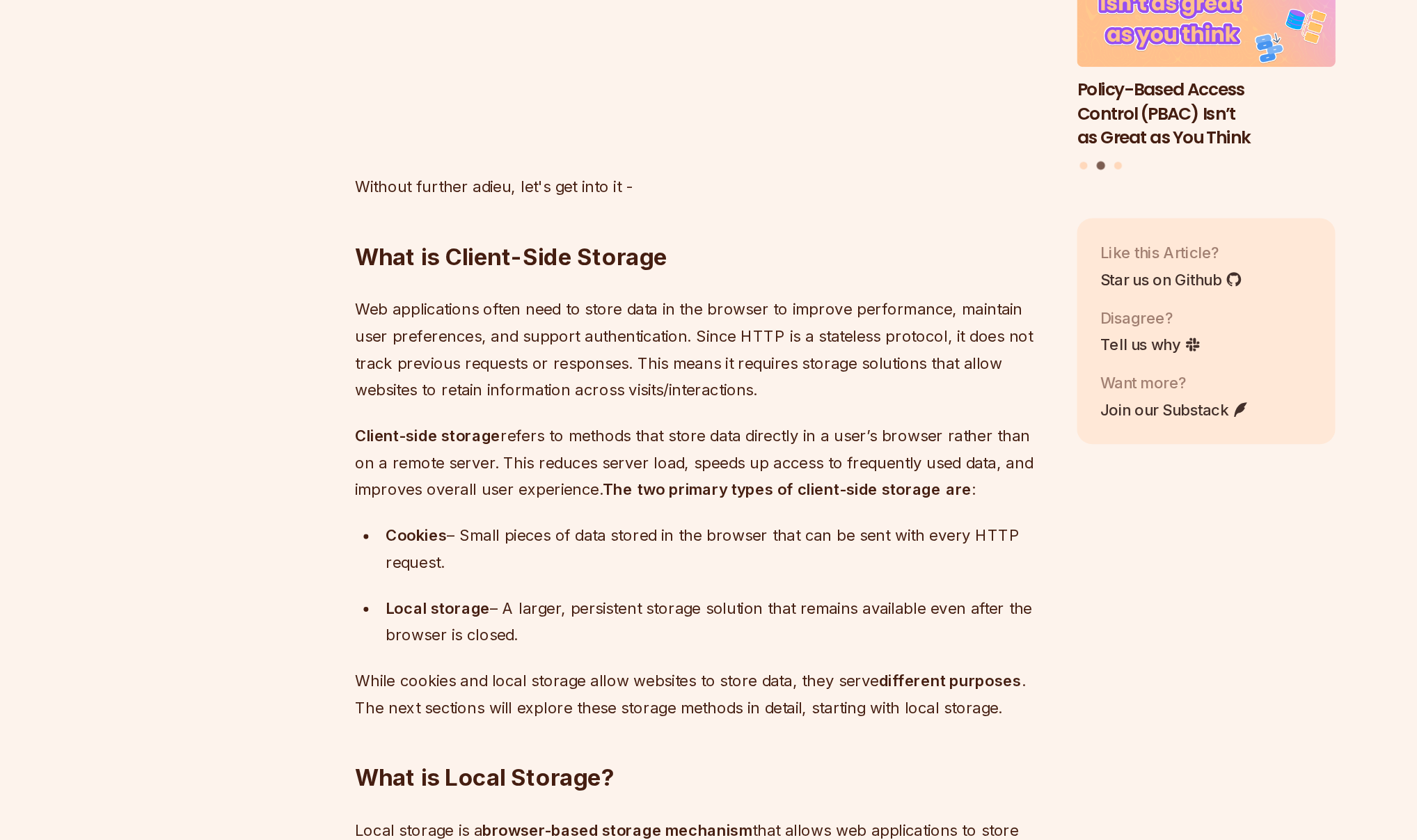
click at [535, 466] on p "Web applications often need to store data in the browser to improve performance…" at bounding box center [604, 483] width 503 height 78
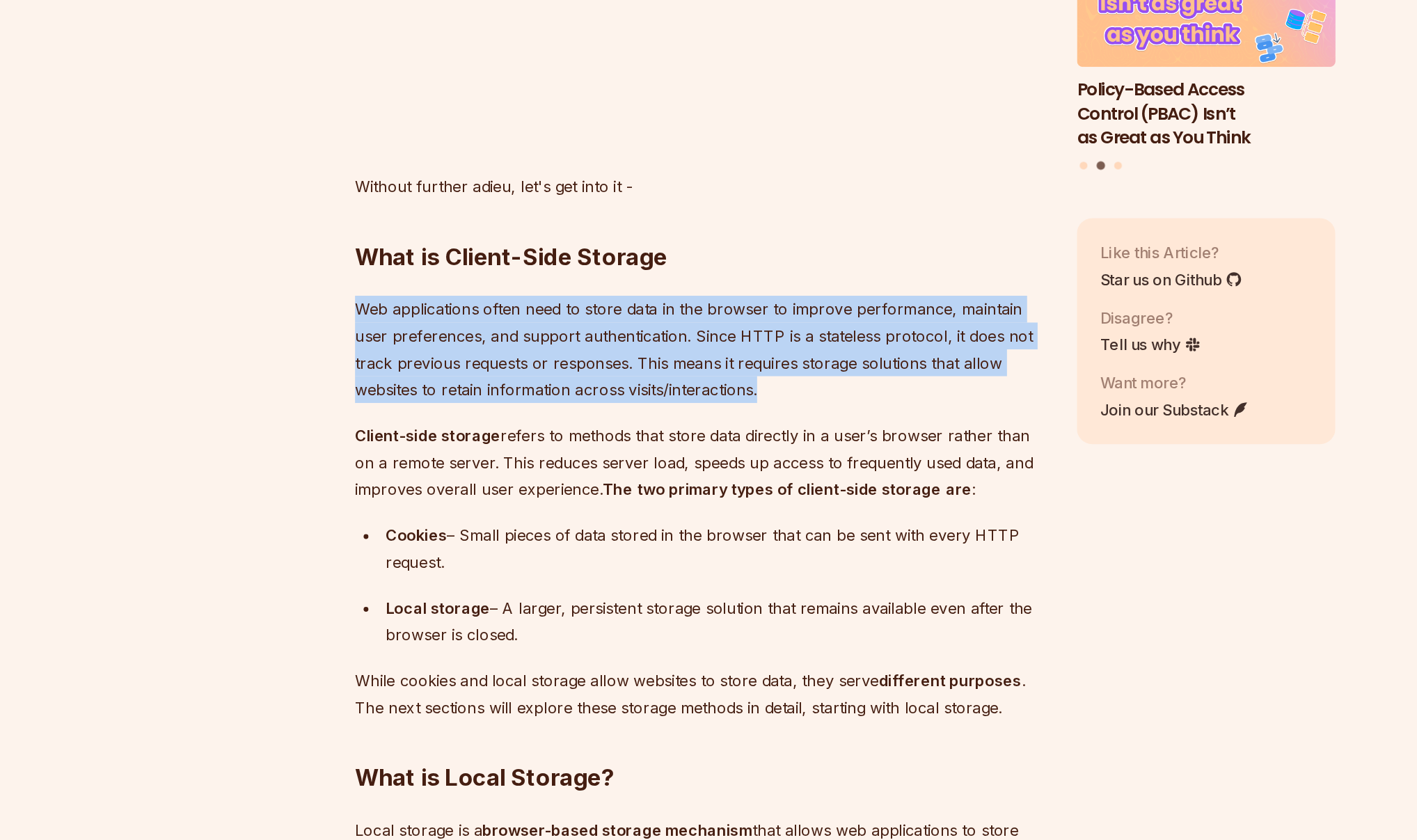
click at [554, 467] on p "Web applications often need to store data in the browser to improve performance…" at bounding box center [604, 483] width 503 height 78
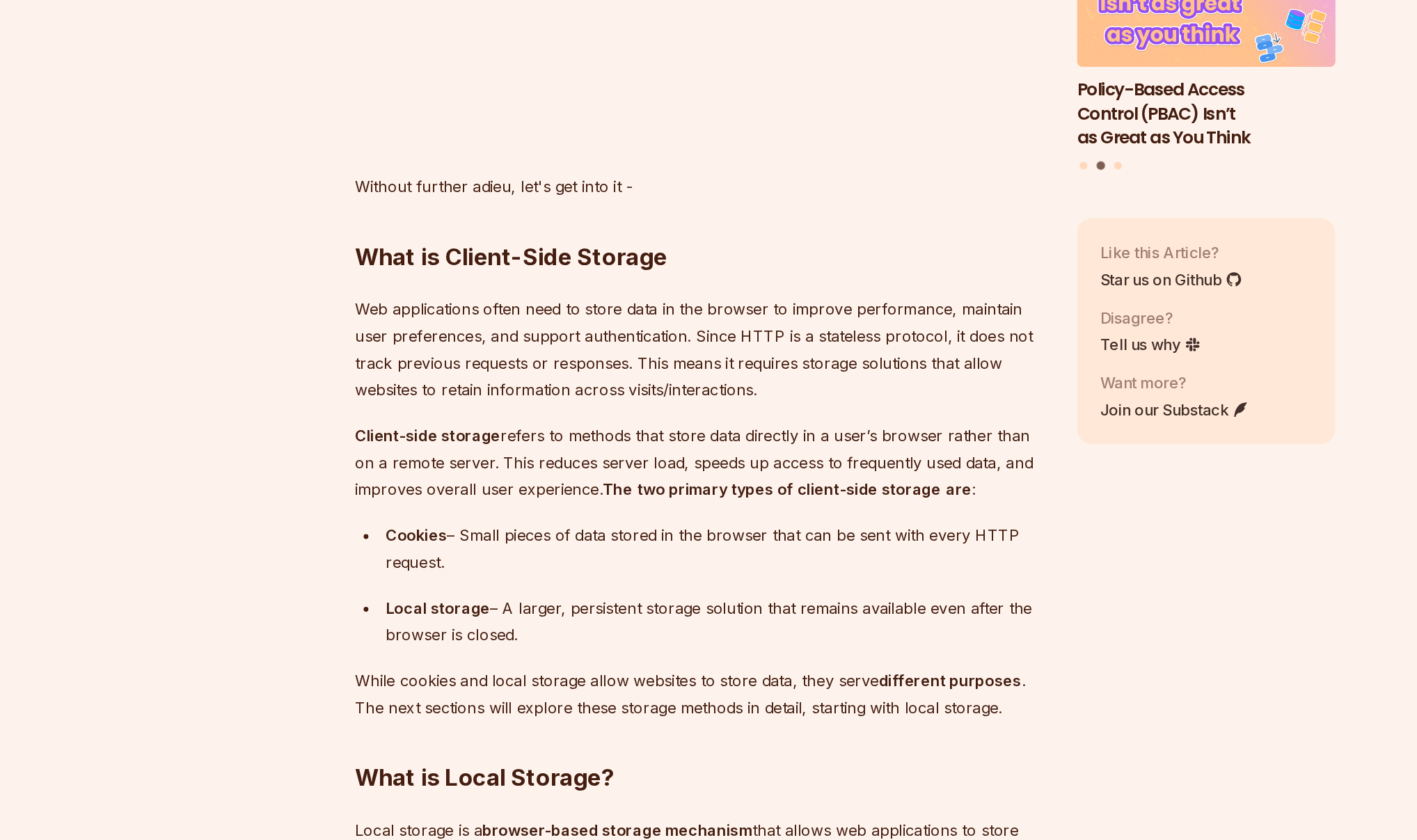
click at [554, 467] on p "Web applications often need to store data in the browser to improve performance…" at bounding box center [604, 483] width 503 height 78
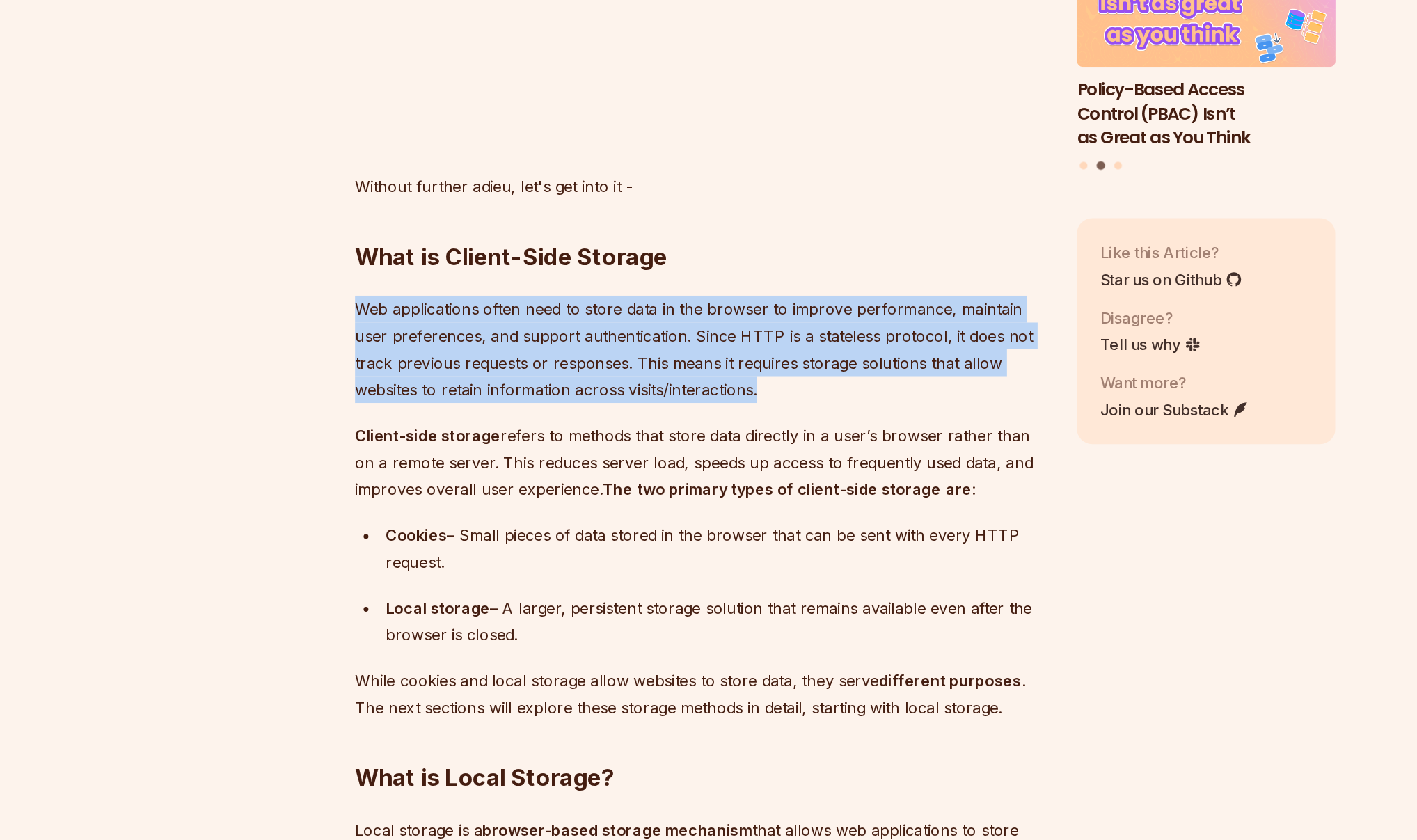
click at [567, 466] on p "Web applications often need to store data in the browser to improve performance…" at bounding box center [604, 483] width 503 height 78
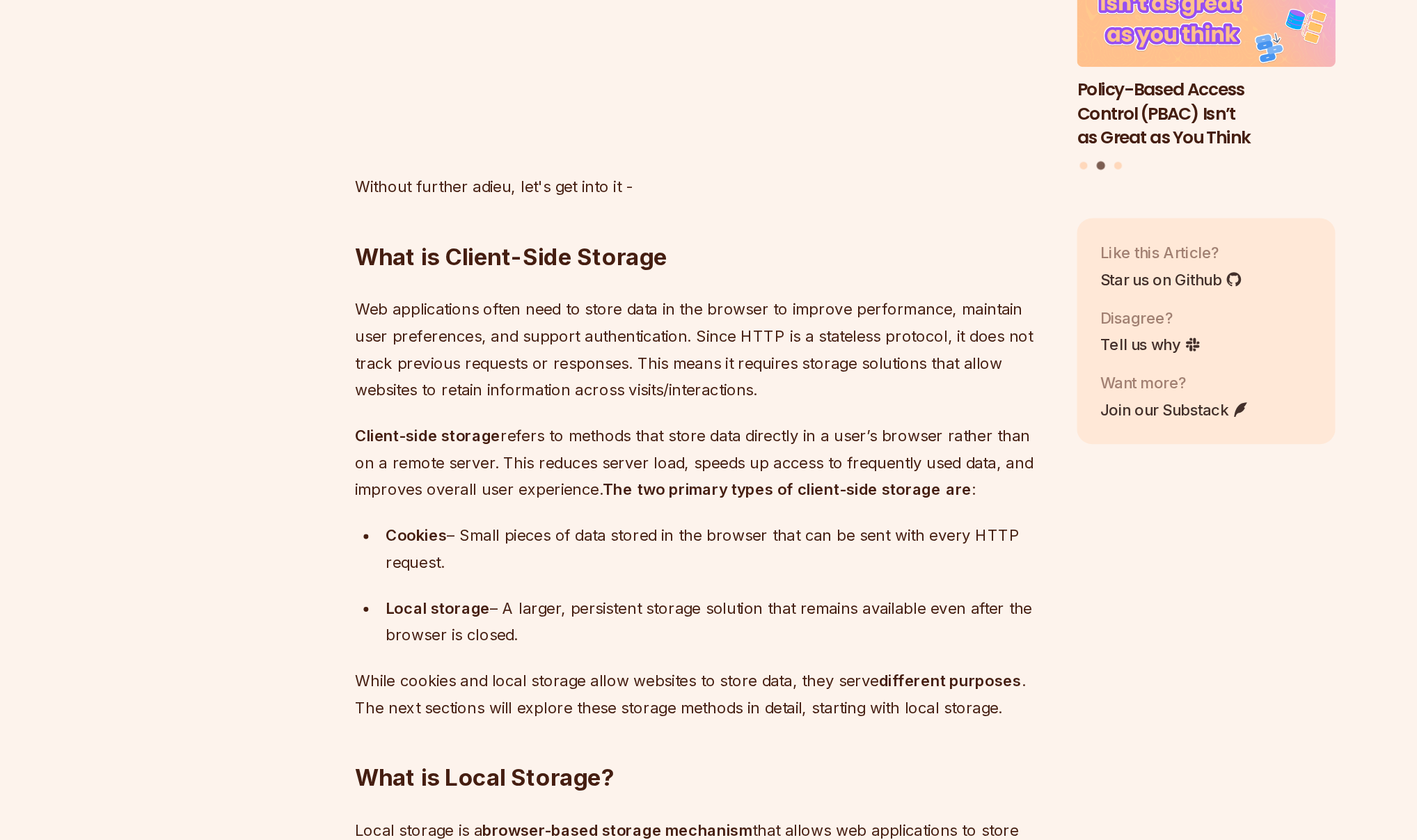
click at [567, 466] on p "Web applications often need to store data in the browser to improve performance…" at bounding box center [604, 483] width 503 height 78
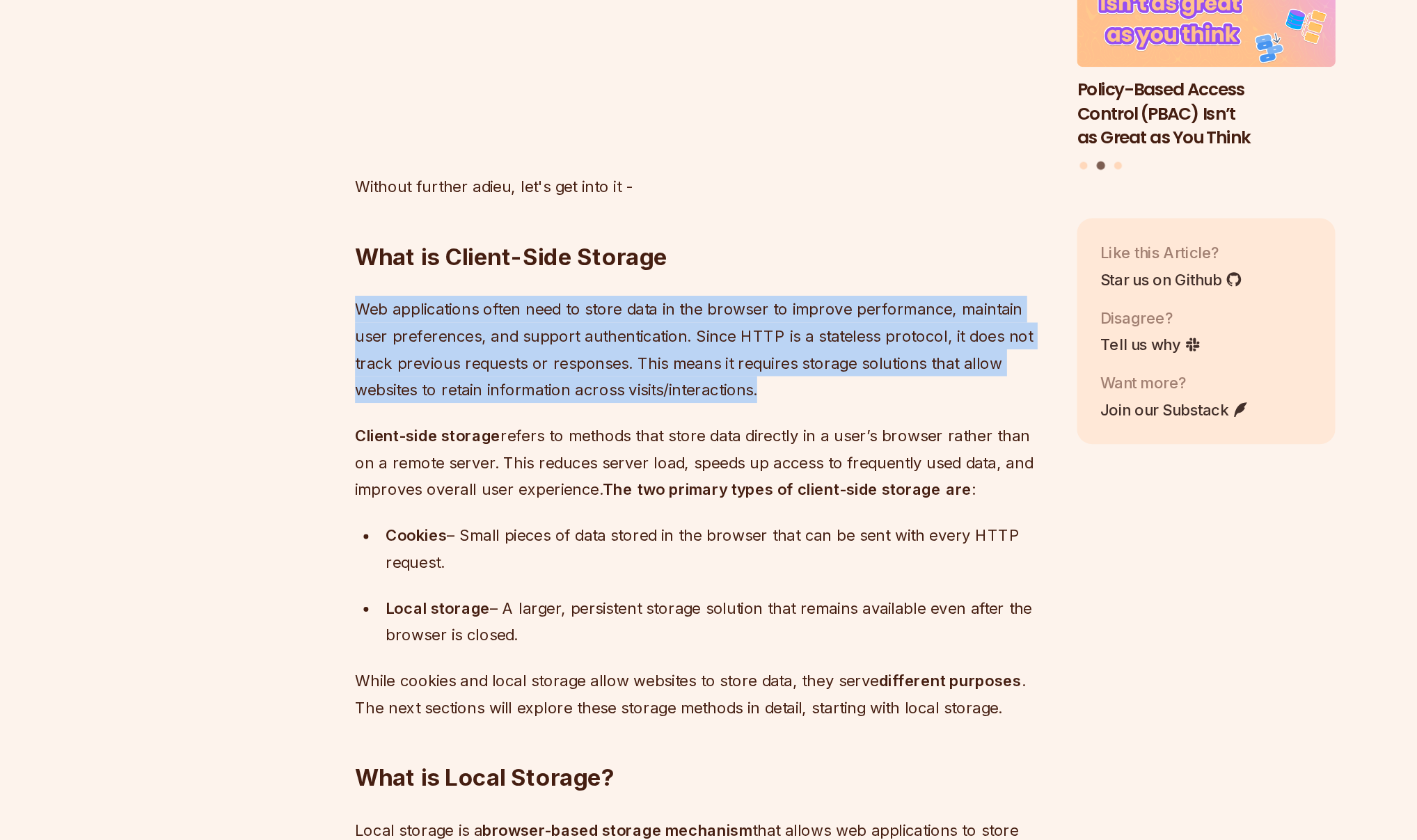
click at [590, 466] on p "Web applications often need to store data in the browser to improve performance…" at bounding box center [604, 483] width 503 height 78
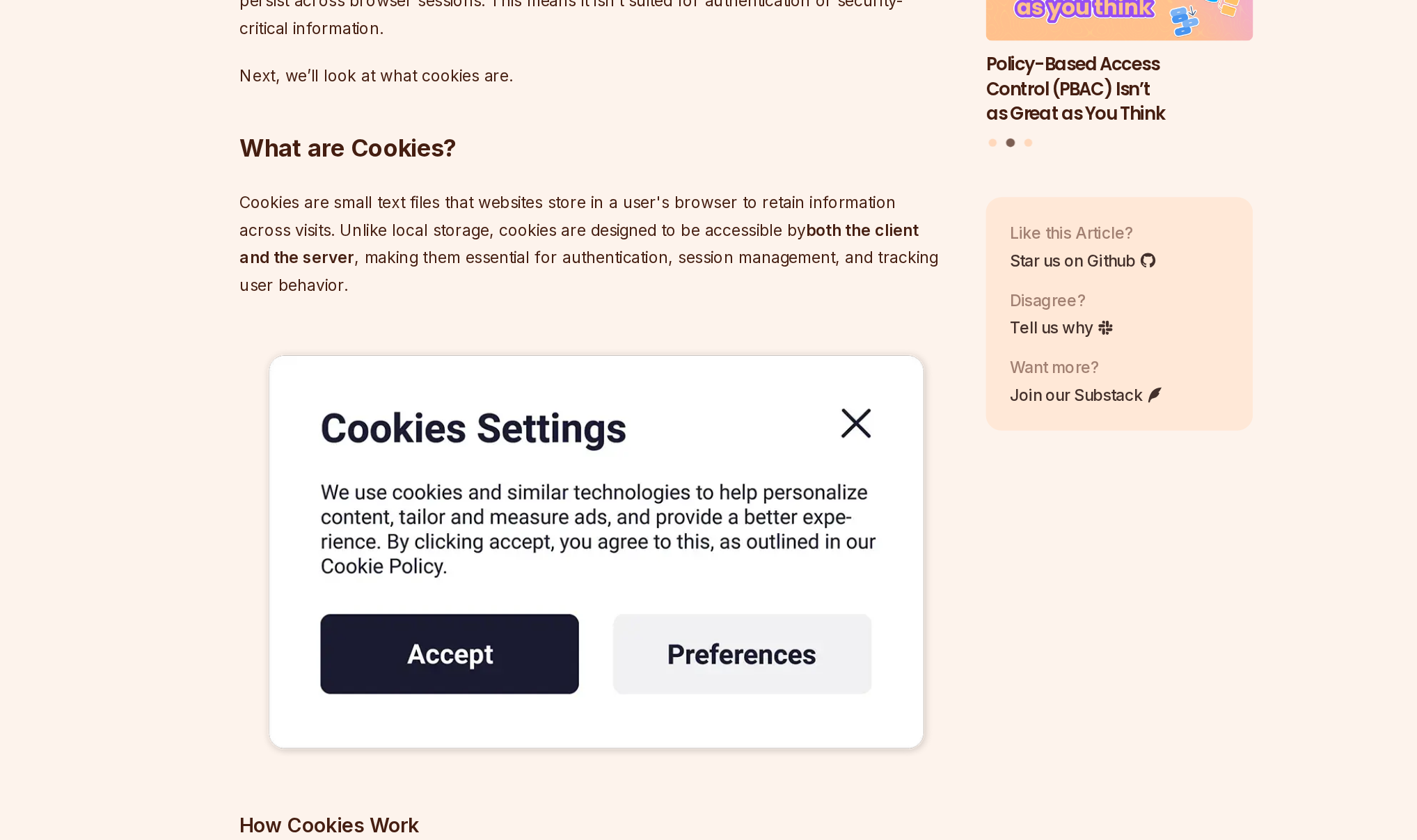
scroll to position [2688, 0]
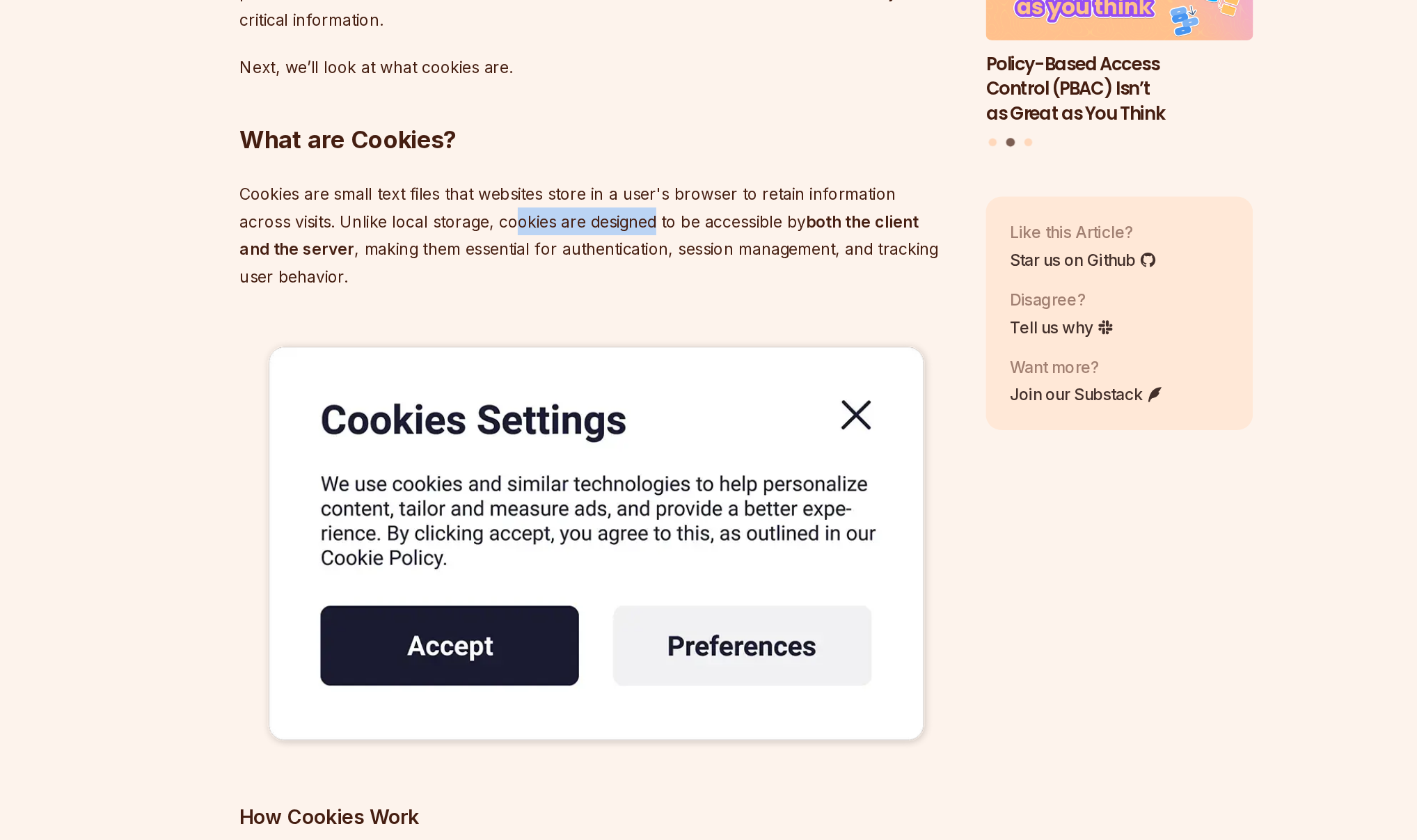
drag, startPoint x: 544, startPoint y: 407, endPoint x: 676, endPoint y: 410, distance: 132.0
click at [673, 408] on p "Cookies are small text files that websites store in a user's browser to retain …" at bounding box center [604, 414] width 503 height 78
click at [676, 410] on p "Cookies are small text files that websites store in a user's browser to retain …" at bounding box center [604, 414] width 503 height 78
drag, startPoint x: 446, startPoint y: 405, endPoint x: 612, endPoint y: 417, distance: 166.4
click at [607, 416] on p "Cookies are small text files that websites store in a user's browser to retain …" at bounding box center [604, 414] width 503 height 78
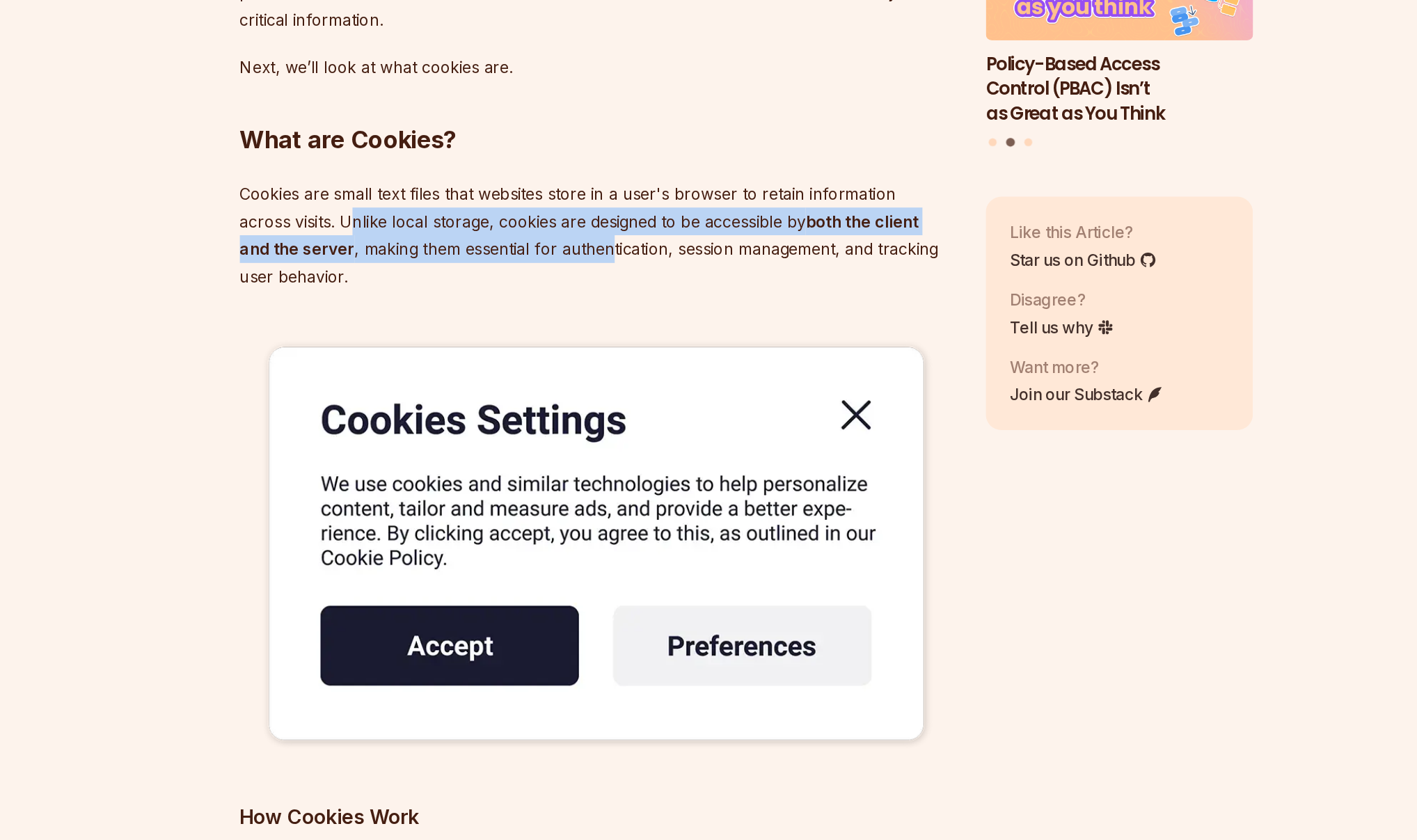
click at [612, 417] on p "Cookies are small text files that websites store in a user's browser to retain …" at bounding box center [604, 414] width 503 height 78
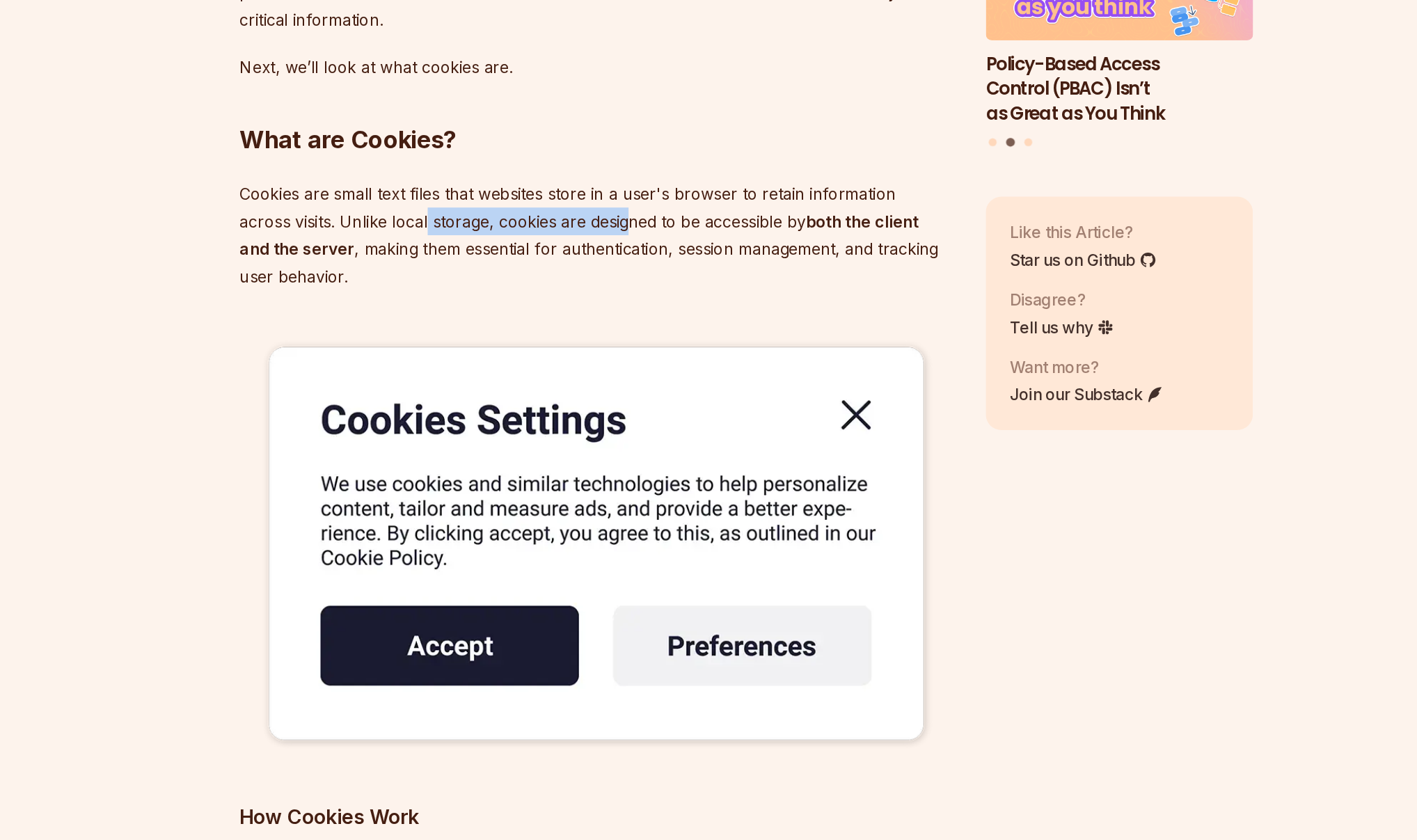
drag, startPoint x: 484, startPoint y: 408, endPoint x: 680, endPoint y: 420, distance: 196.4
click at [663, 414] on p "Cookies are small text files that websites store in a user's browser to retain …" at bounding box center [604, 414] width 503 height 78
click at [680, 420] on p "Cookies are small text files that websites store in a user's browser to retain …" at bounding box center [604, 414] width 503 height 78
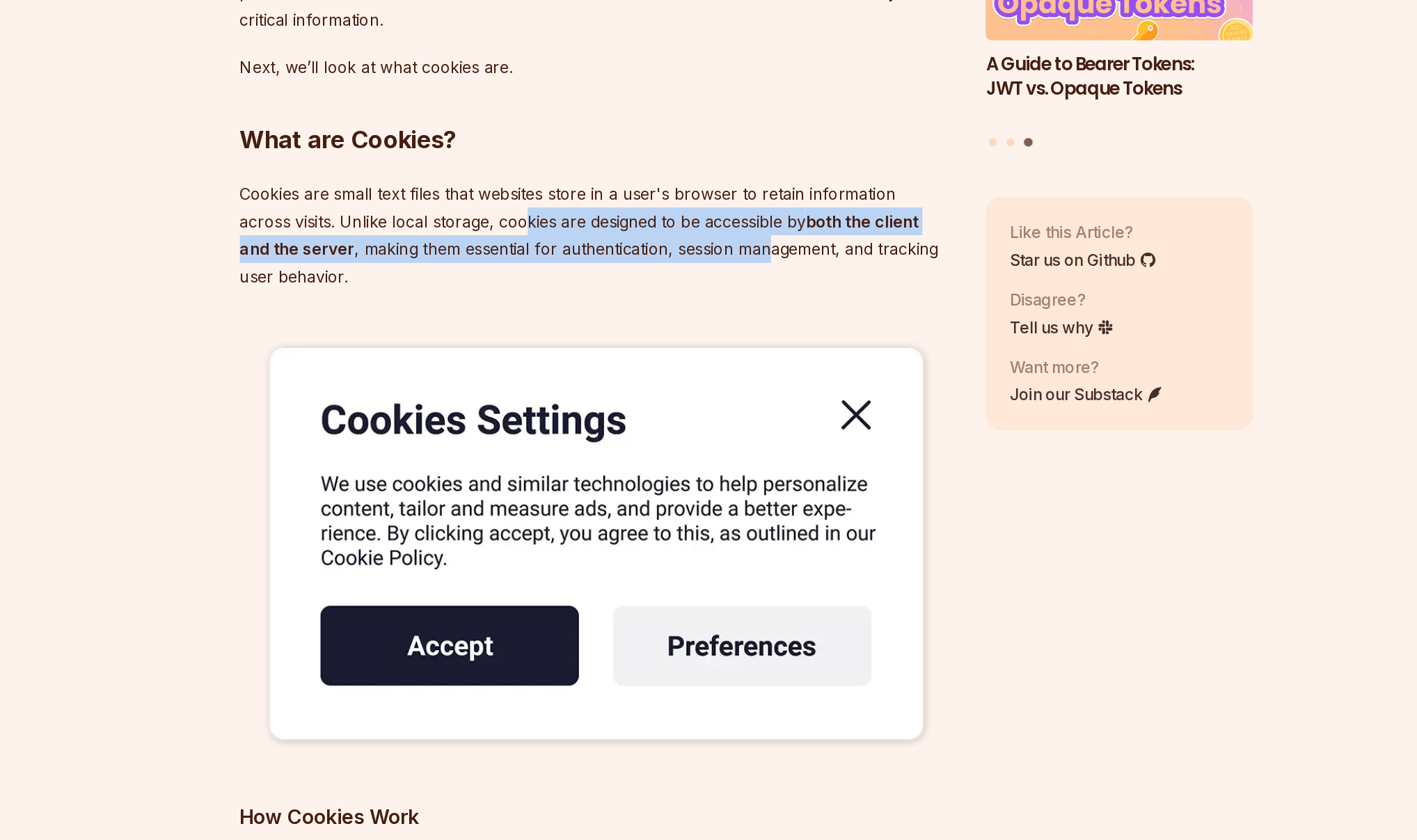
drag, startPoint x: 554, startPoint y: 407, endPoint x: 729, endPoint y: 430, distance: 176.5
click at [729, 430] on p "Cookies are small text files that websites store in a user's browser to retain …" at bounding box center [604, 414] width 503 height 78
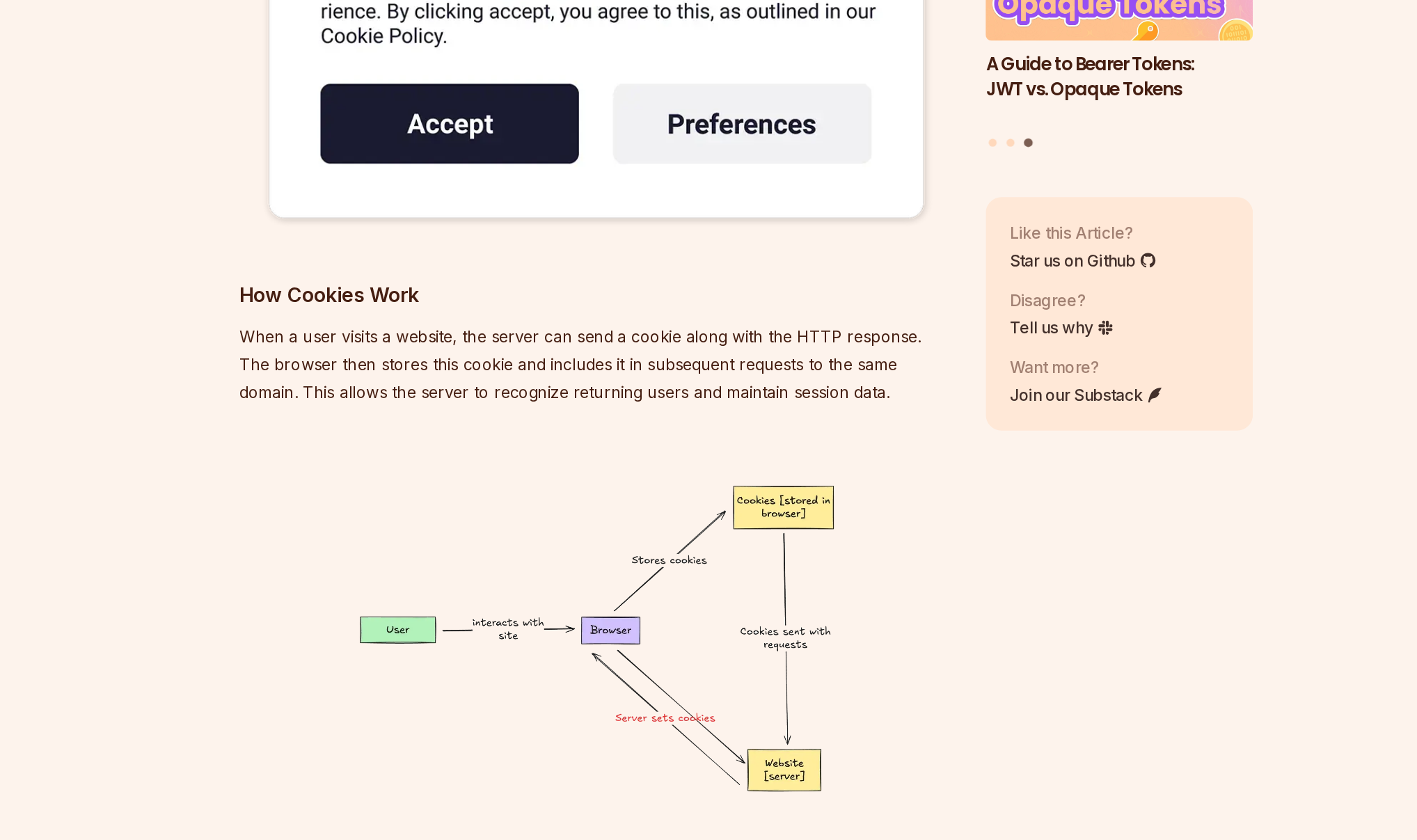
scroll to position [3099, 0]
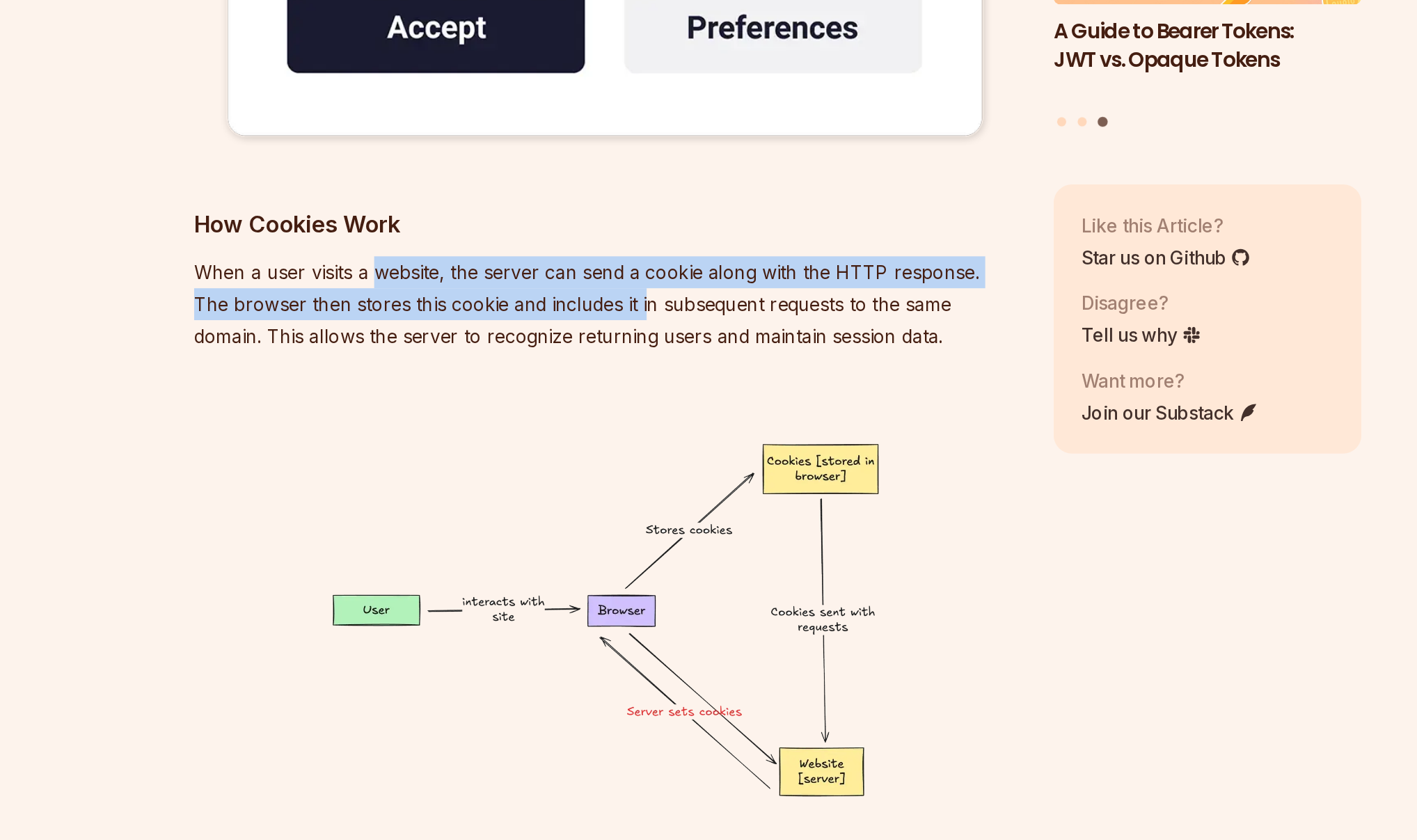
drag, startPoint x: 461, startPoint y: 440, endPoint x: 614, endPoint y: 463, distance: 154.7
click at [612, 462] on p "When a user visits a website, the server can send a cookie along with the HTTP …" at bounding box center [604, 460] width 503 height 58
click at [614, 463] on p "When a user visits a website, the server can send a cookie along with the HTTP …" at bounding box center [604, 460] width 503 height 58
drag, startPoint x: 560, startPoint y: 440, endPoint x: 708, endPoint y: 471, distance: 151.2
click at [707, 470] on p "When a user visits a website, the server can send a cookie along with the HTTP …" at bounding box center [604, 460] width 503 height 58
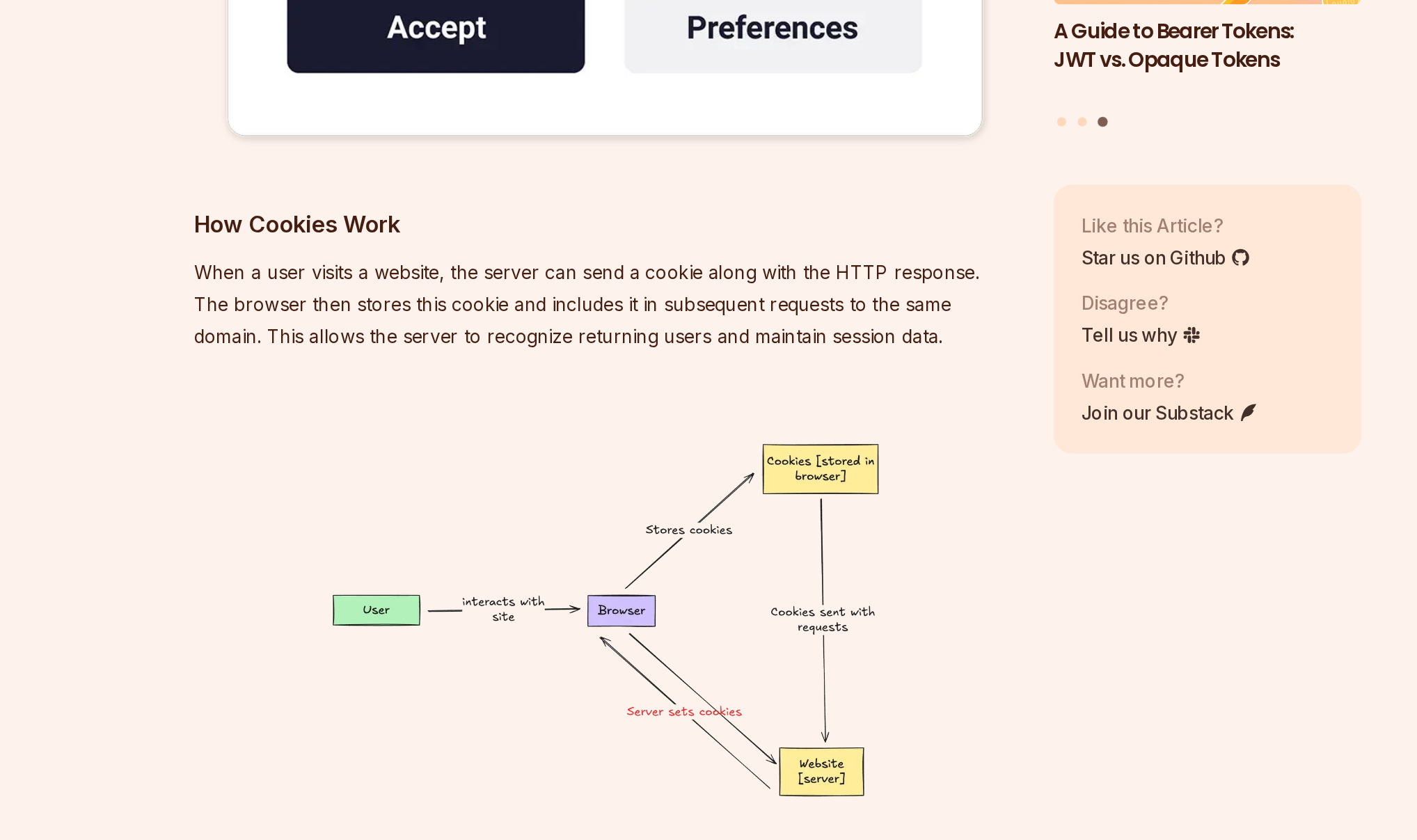
click at [708, 471] on p "When a user visits a website, the server can send a cookie along with the HTTP …" at bounding box center [604, 460] width 503 height 58
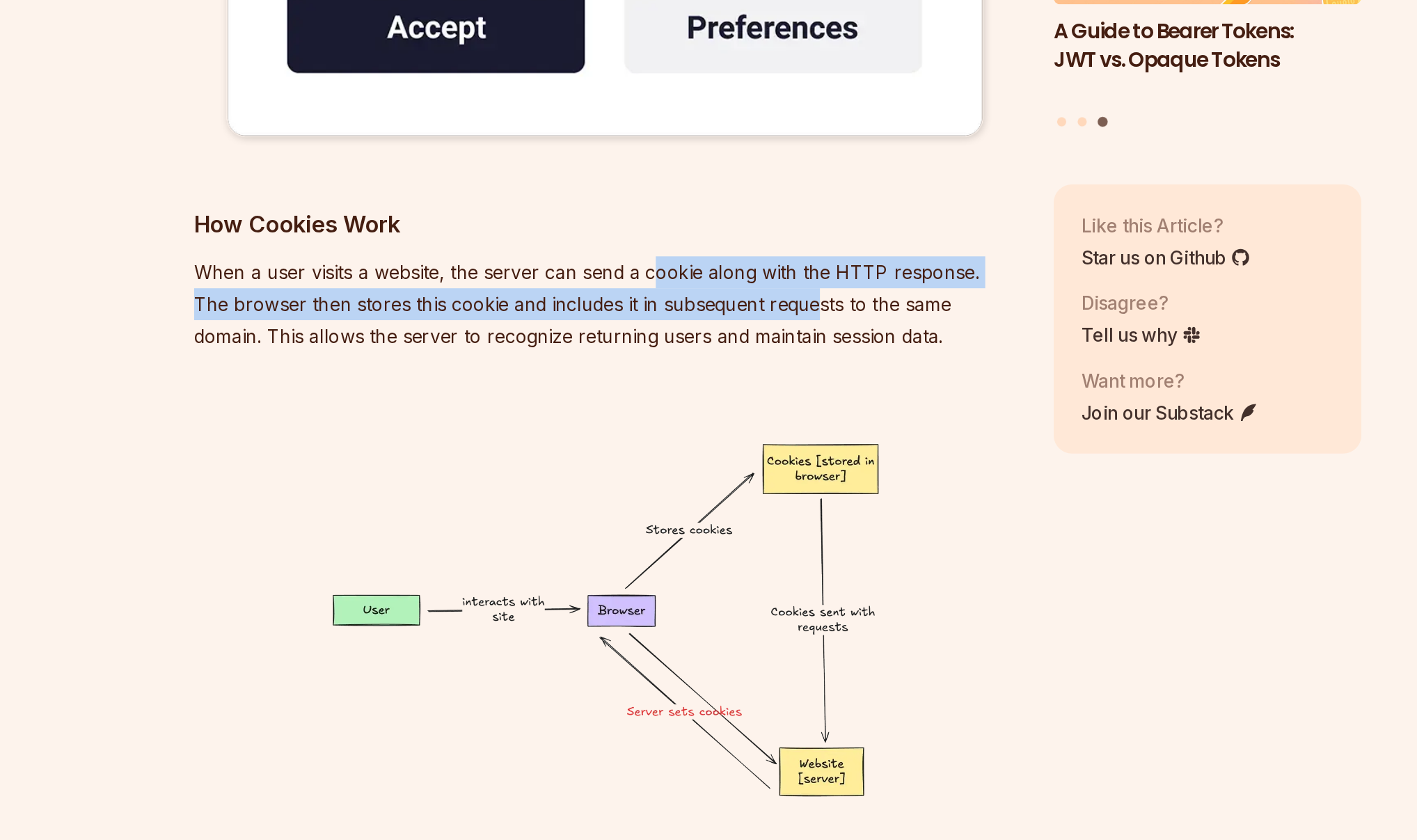
drag, startPoint x: 631, startPoint y: 444, endPoint x: 732, endPoint y: 464, distance: 103.0
click at [731, 463] on p "When a user visits a website, the server can send a cookie along with the HTTP …" at bounding box center [604, 460] width 503 height 58
click at [732, 464] on p "When a user visits a website, the server can send a cookie along with the HTTP …" at bounding box center [604, 460] width 503 height 58
drag, startPoint x: 487, startPoint y: 443, endPoint x: 627, endPoint y: 464, distance: 141.6
click at [625, 463] on p "When a user visits a website, the server can send a cookie along with the HTTP …" at bounding box center [604, 460] width 503 height 58
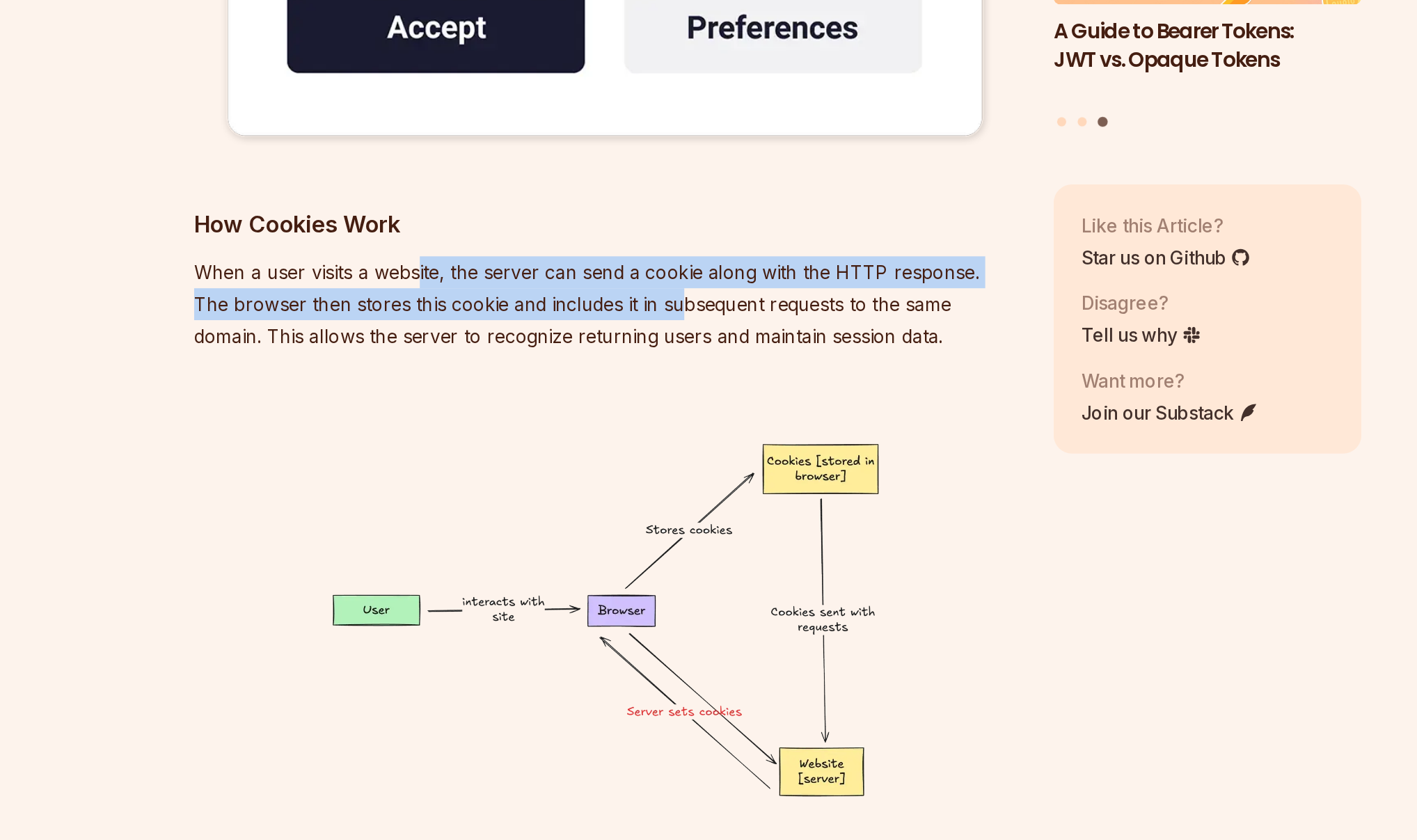
click at [627, 464] on p "When a user visits a website, the server can send a cookie along with the HTTP …" at bounding box center [604, 460] width 503 height 58
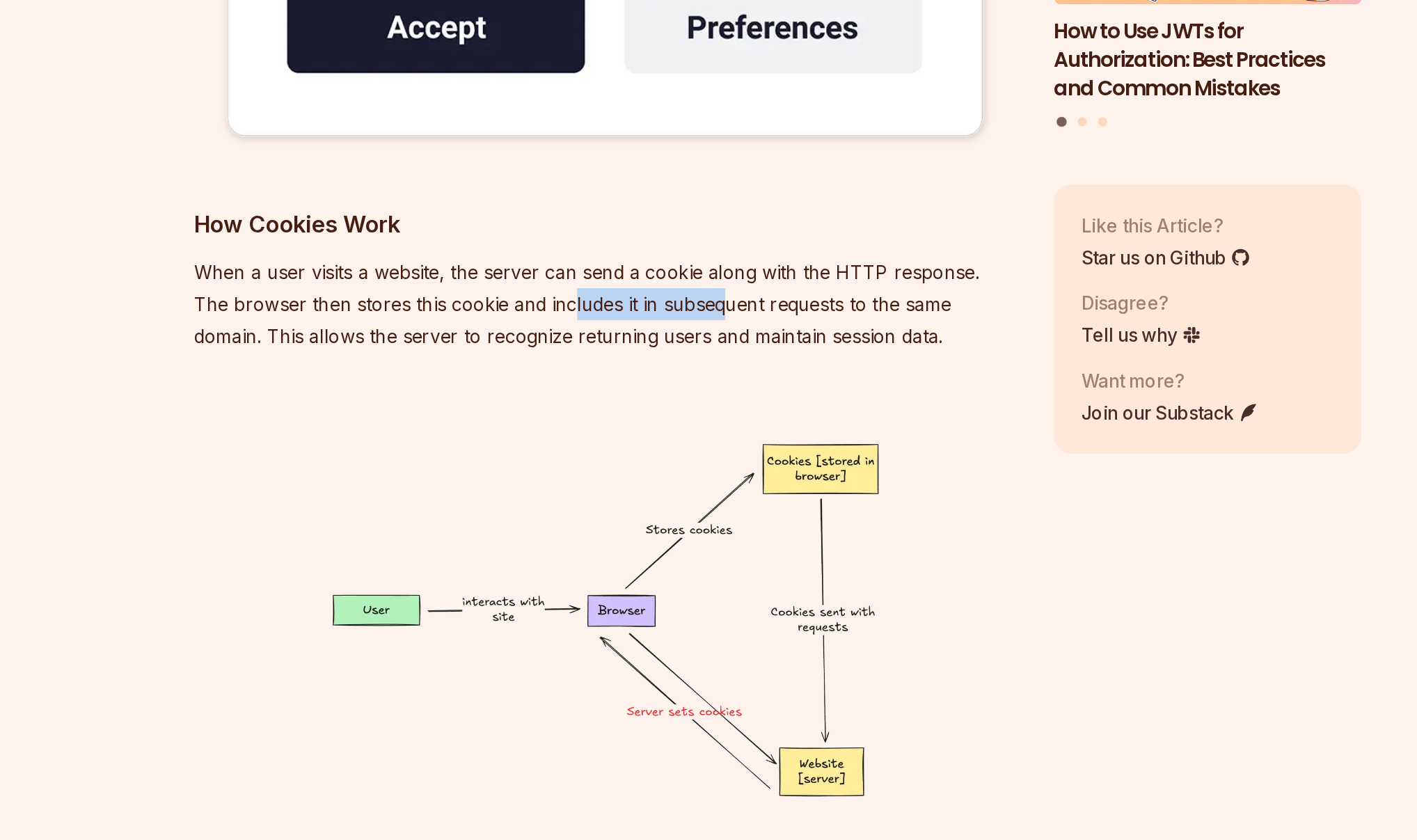
drag, startPoint x: 556, startPoint y: 460, endPoint x: 685, endPoint y: 473, distance: 129.7
click at [682, 472] on p "When a user visits a website, the server can send a cookie along with the HTTP …" at bounding box center [604, 460] width 503 height 58
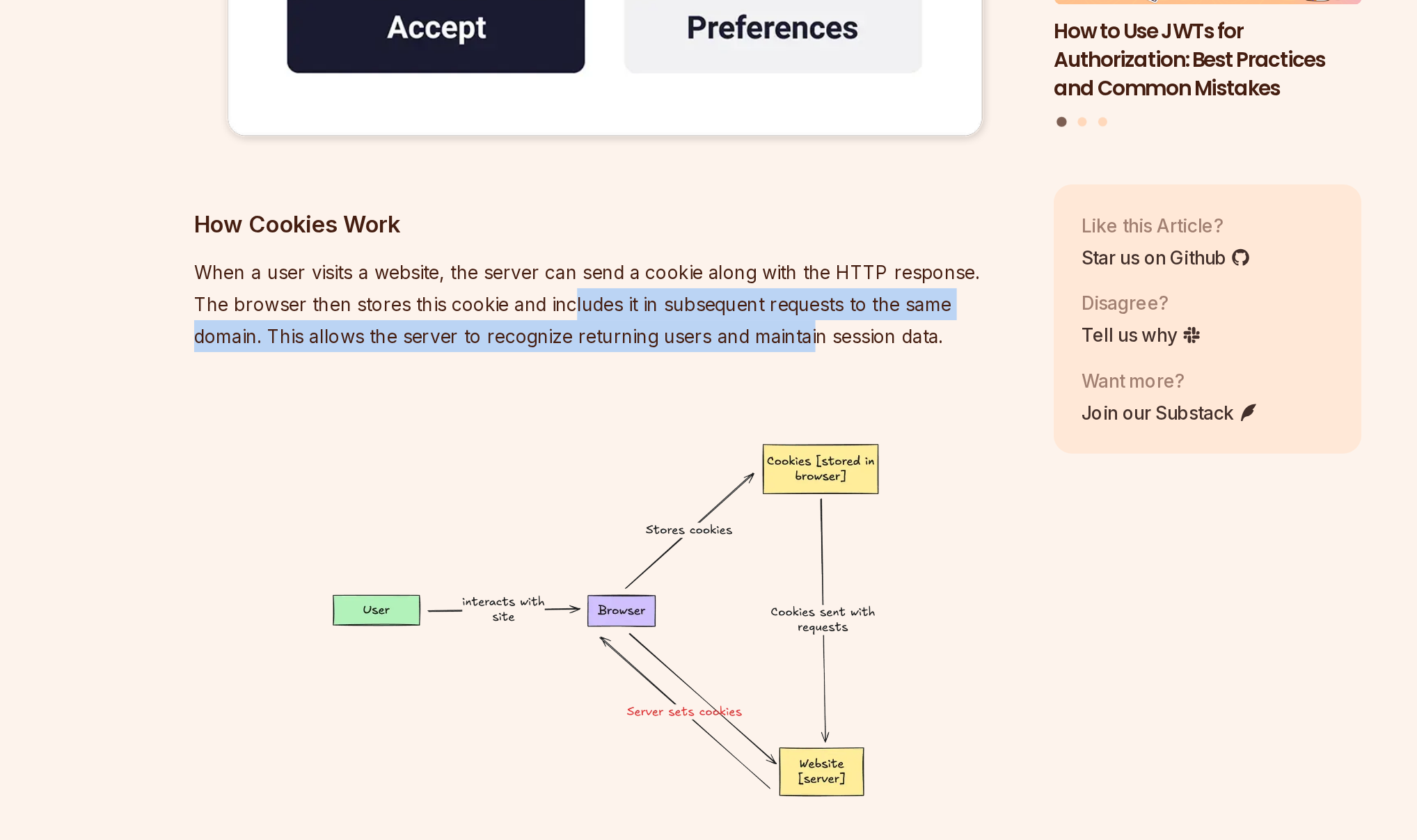
click at [685, 473] on p "When a user visits a website, the server can send a cookie along with the HTTP …" at bounding box center [604, 460] width 503 height 58
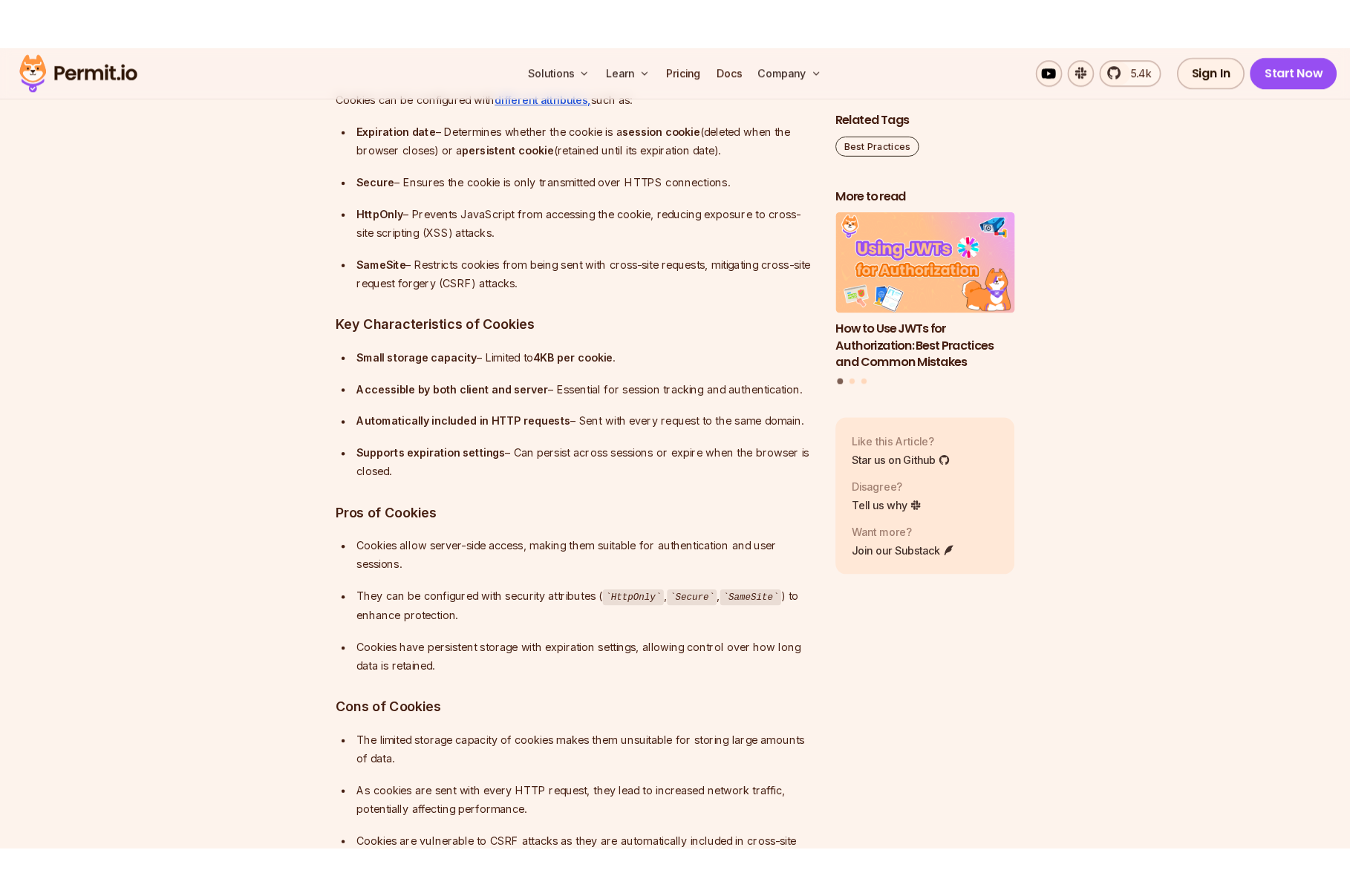
scroll to position [4144, 0]
